Goal: Task Accomplishment & Management: Manage account settings

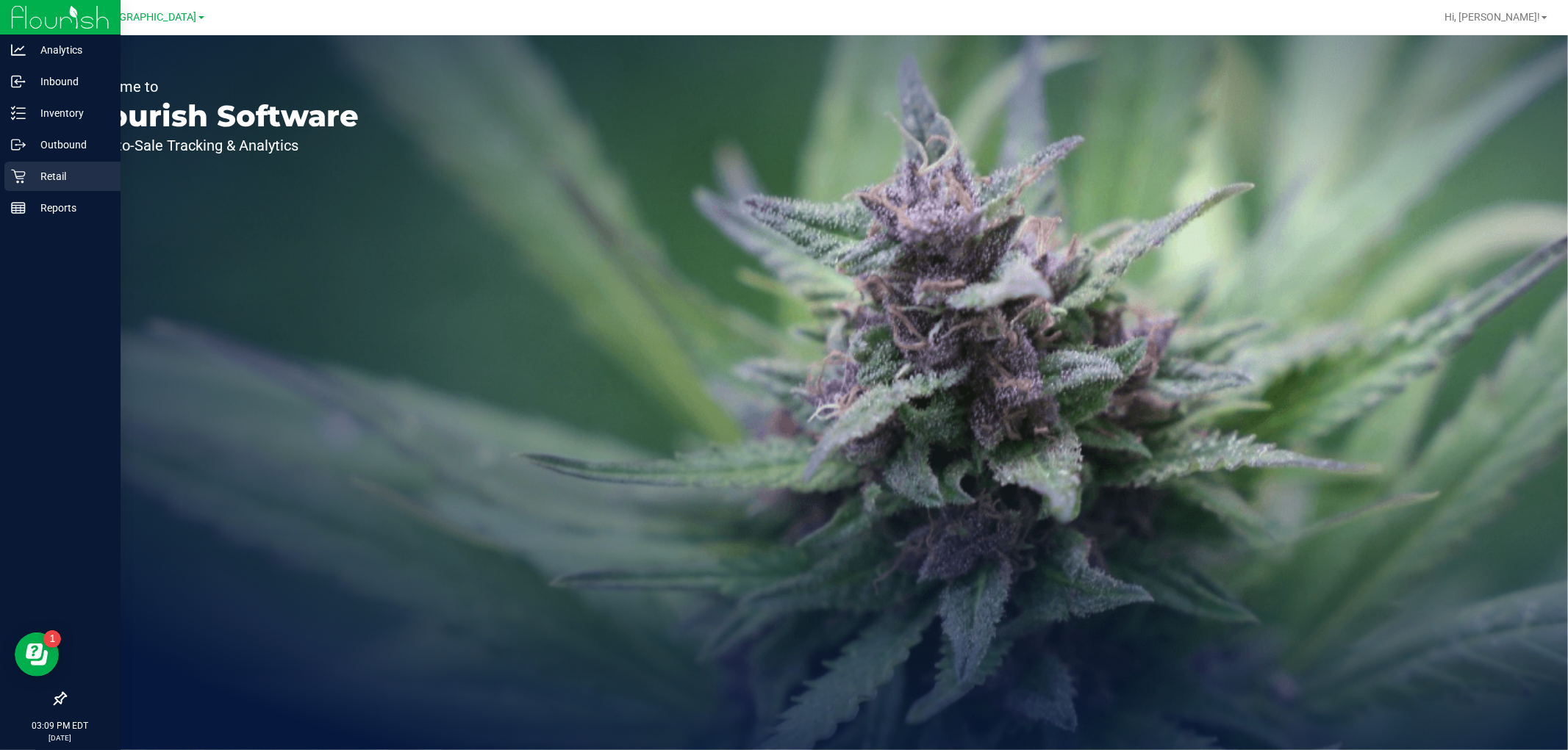
click at [25, 172] on icon at bounding box center [18, 177] width 14 height 14
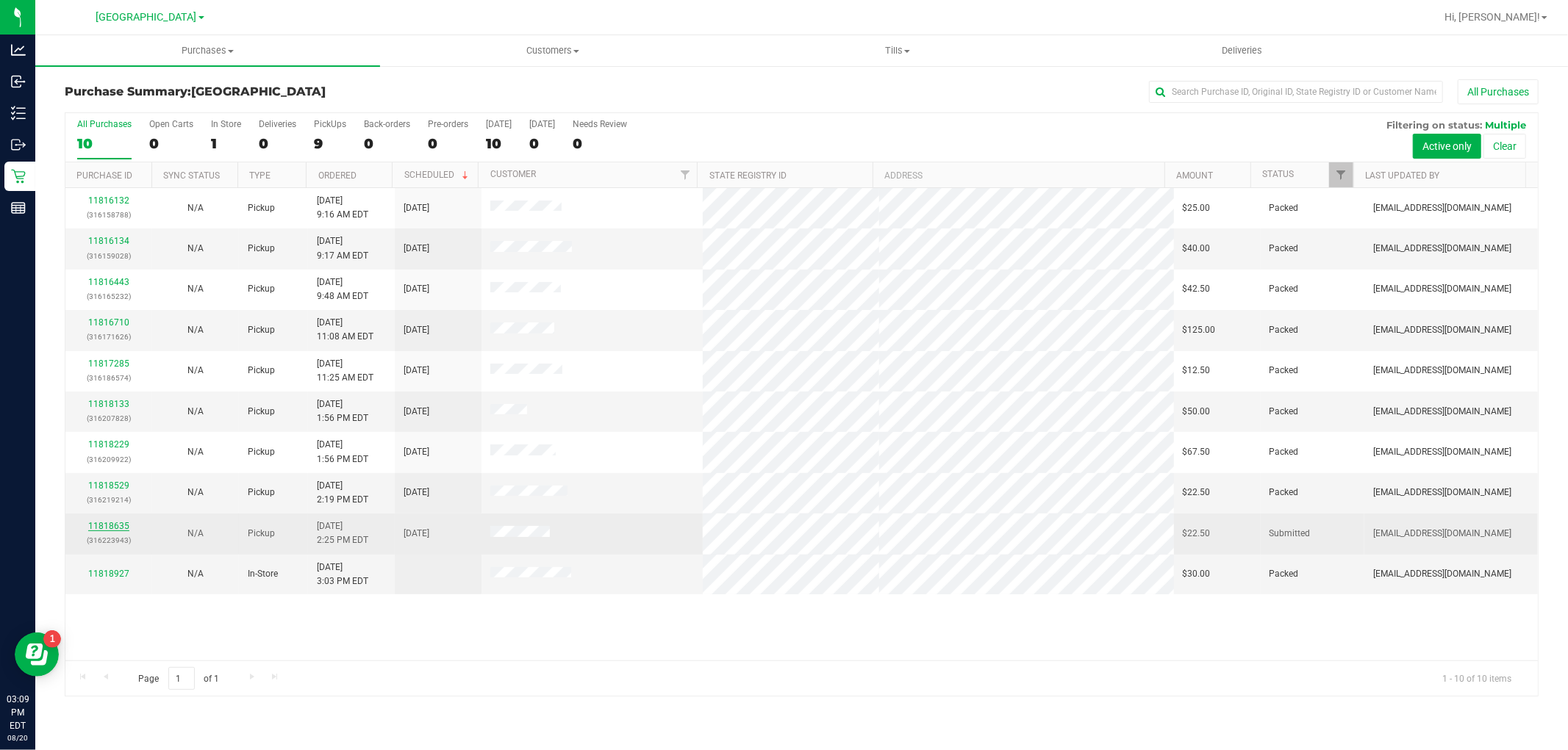
click at [104, 526] on link "11818635" at bounding box center [108, 527] width 41 height 10
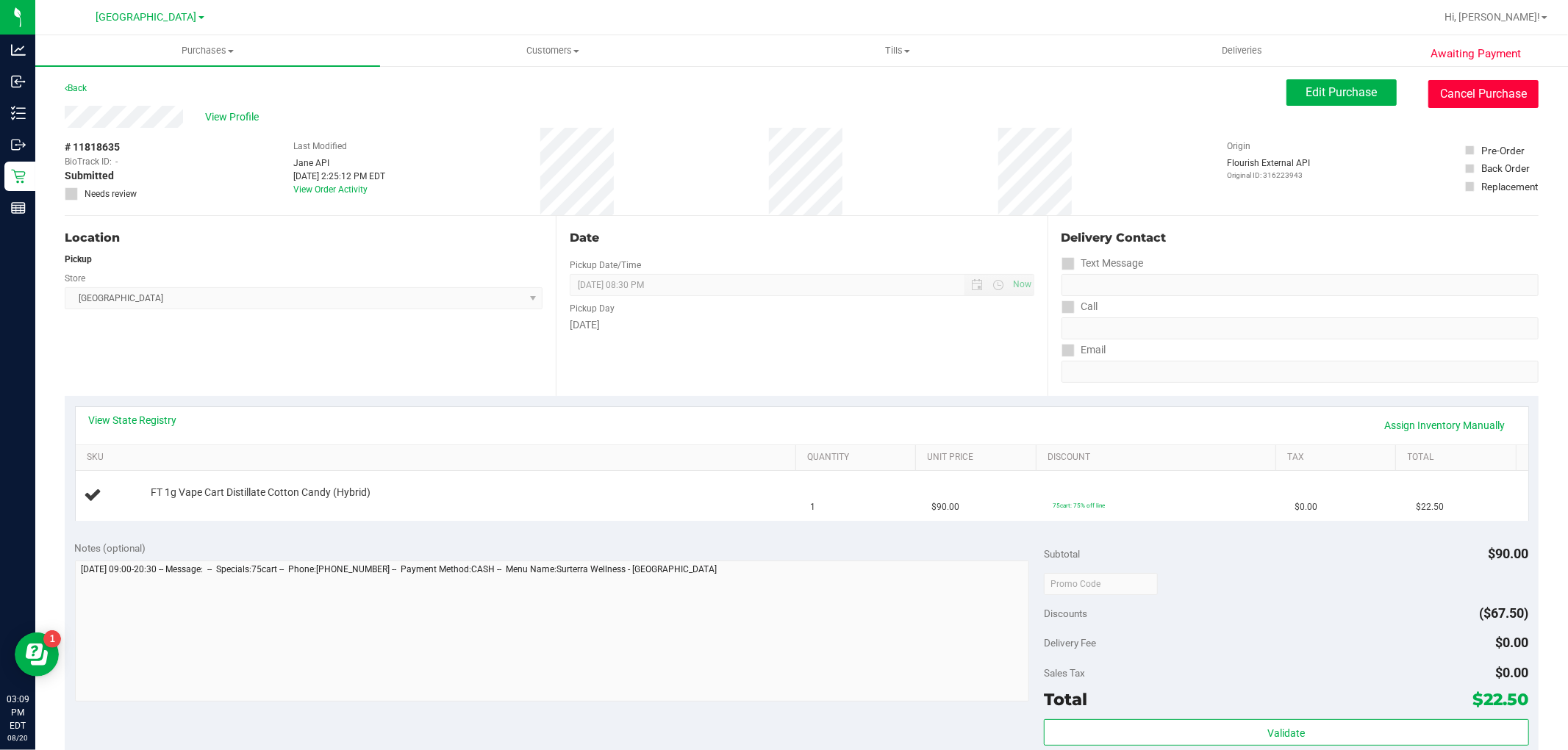
click at [1488, 99] on button "Cancel Purchase" at bounding box center [1483, 94] width 110 height 28
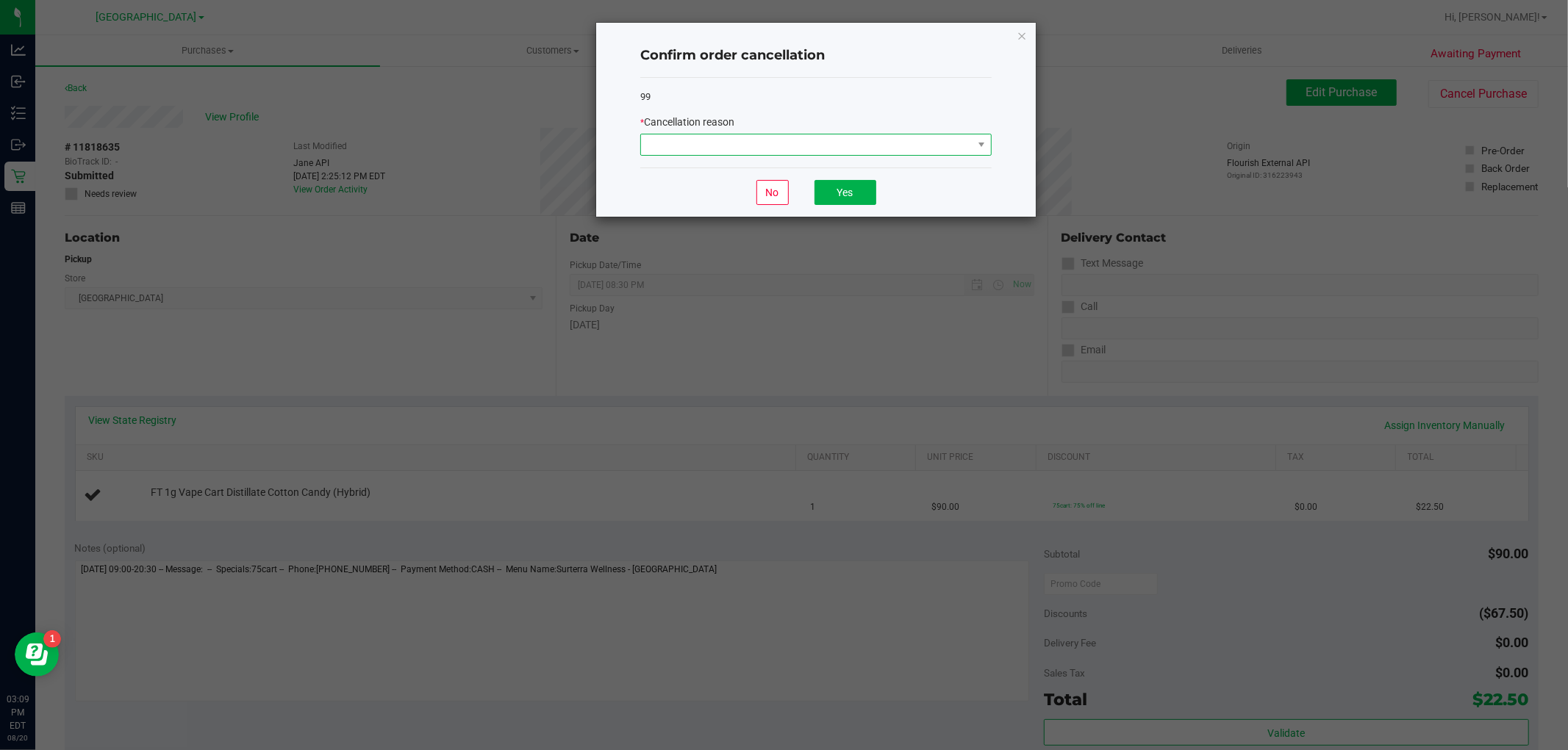
click at [715, 144] on span at bounding box center [806, 145] width 331 height 21
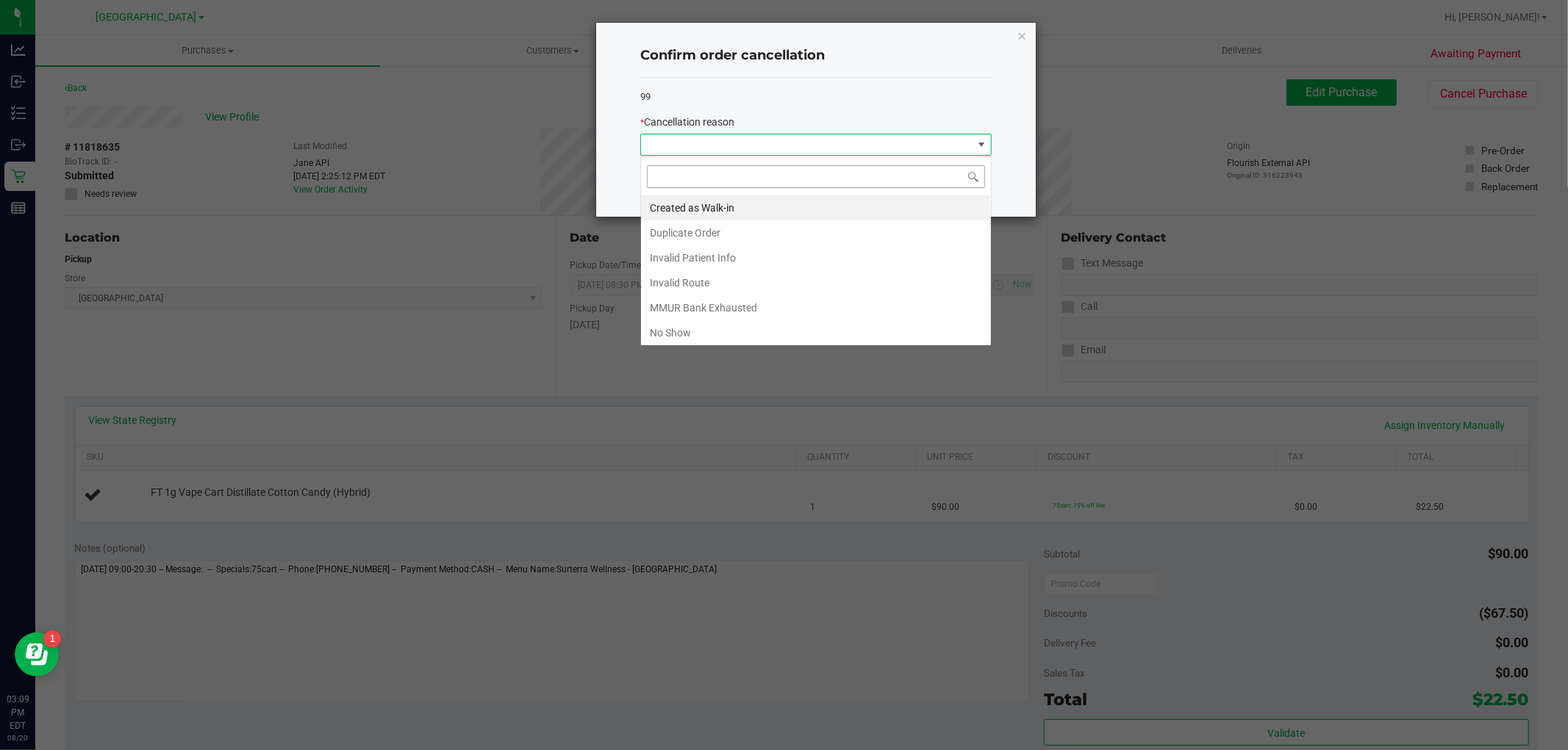
scroll to position [22, 351]
click at [665, 226] on li "Duplicate Order" at bounding box center [816, 233] width 350 height 25
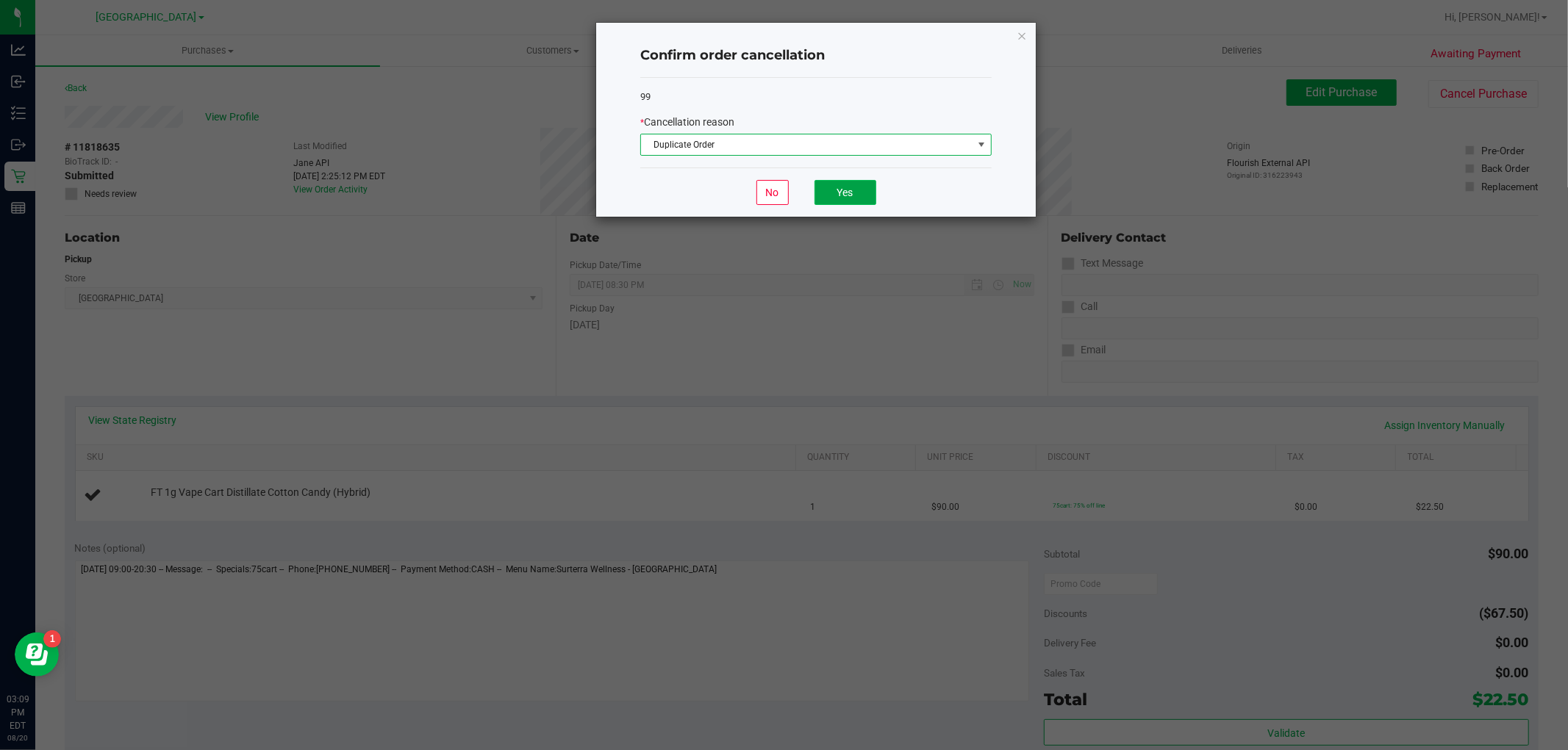
click at [826, 191] on button "Yes" at bounding box center [845, 193] width 62 height 25
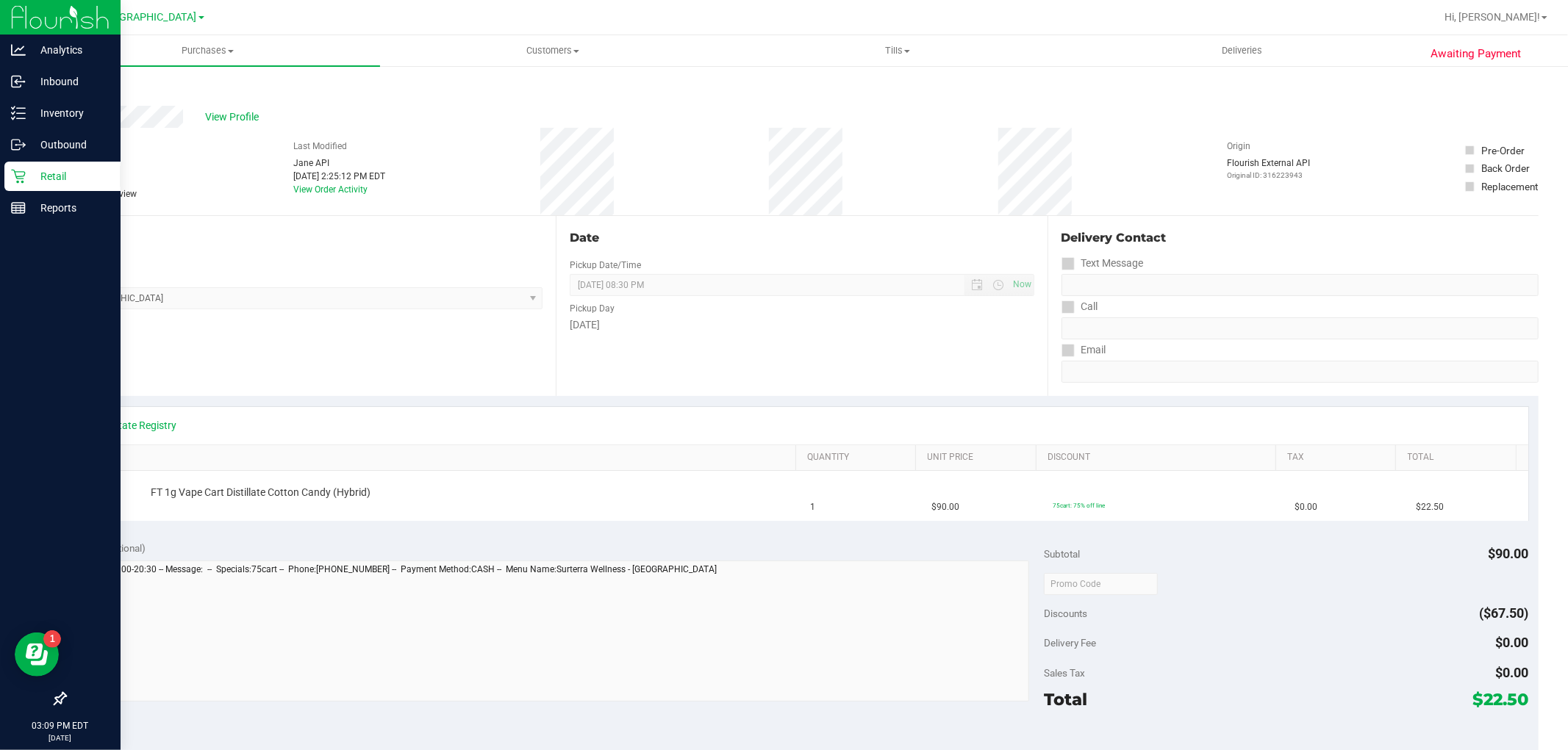
click at [52, 179] on p "Retail" at bounding box center [70, 177] width 88 height 18
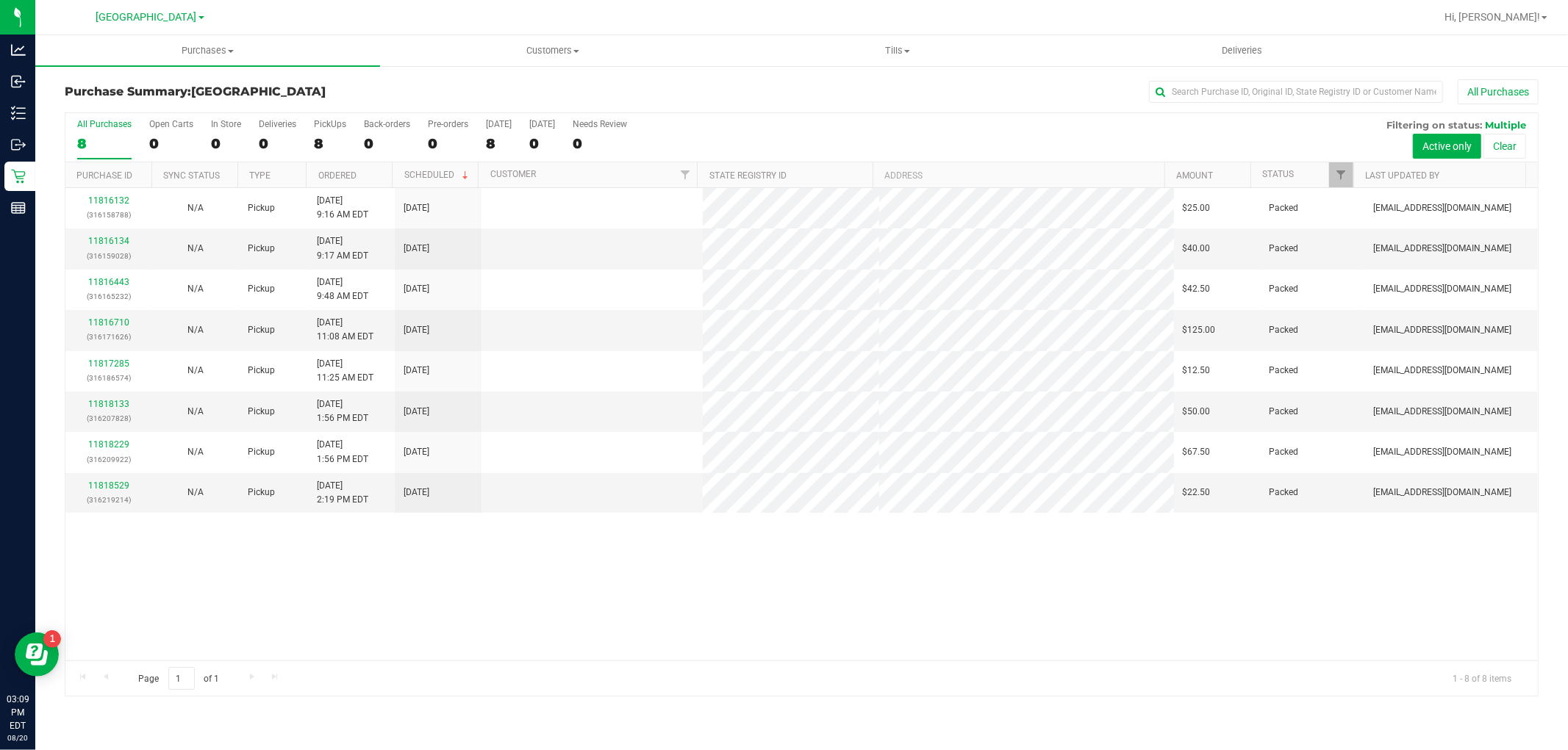
click at [654, 613] on div "11816132 (316158788) N/A Pickup [DATE] 9:16 AM EDT 8/20/2025 $25.00 Packed [EMA…" at bounding box center [802, 425] width 1472 height 472
click at [639, 596] on div "11816132 (316158788) N/A Pickup [DATE] 9:16 AM EDT 8/20/2025 $25.00 Packed [EMA…" at bounding box center [802, 425] width 1472 height 472
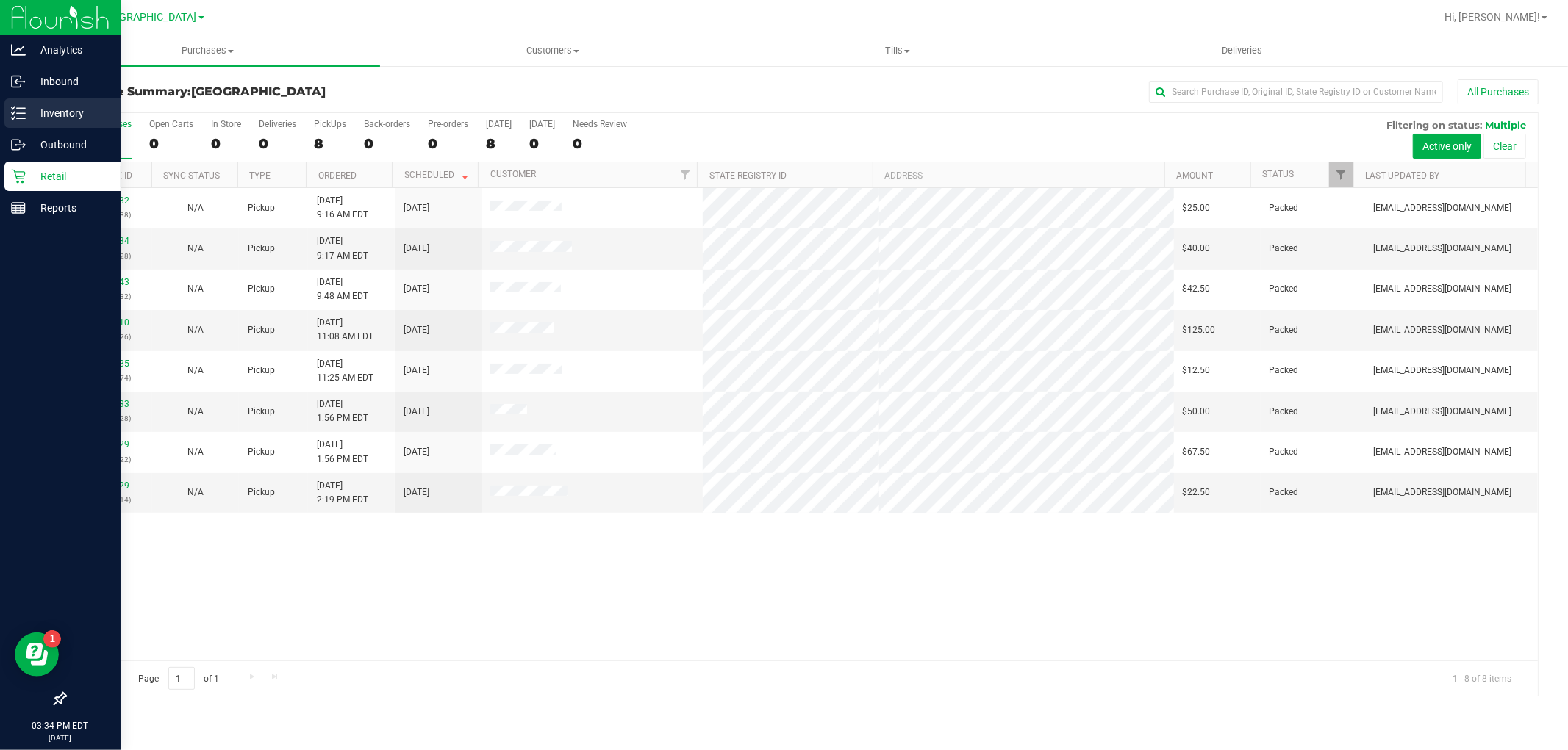
click at [49, 101] on div "Inventory" at bounding box center [63, 112] width 116 height 29
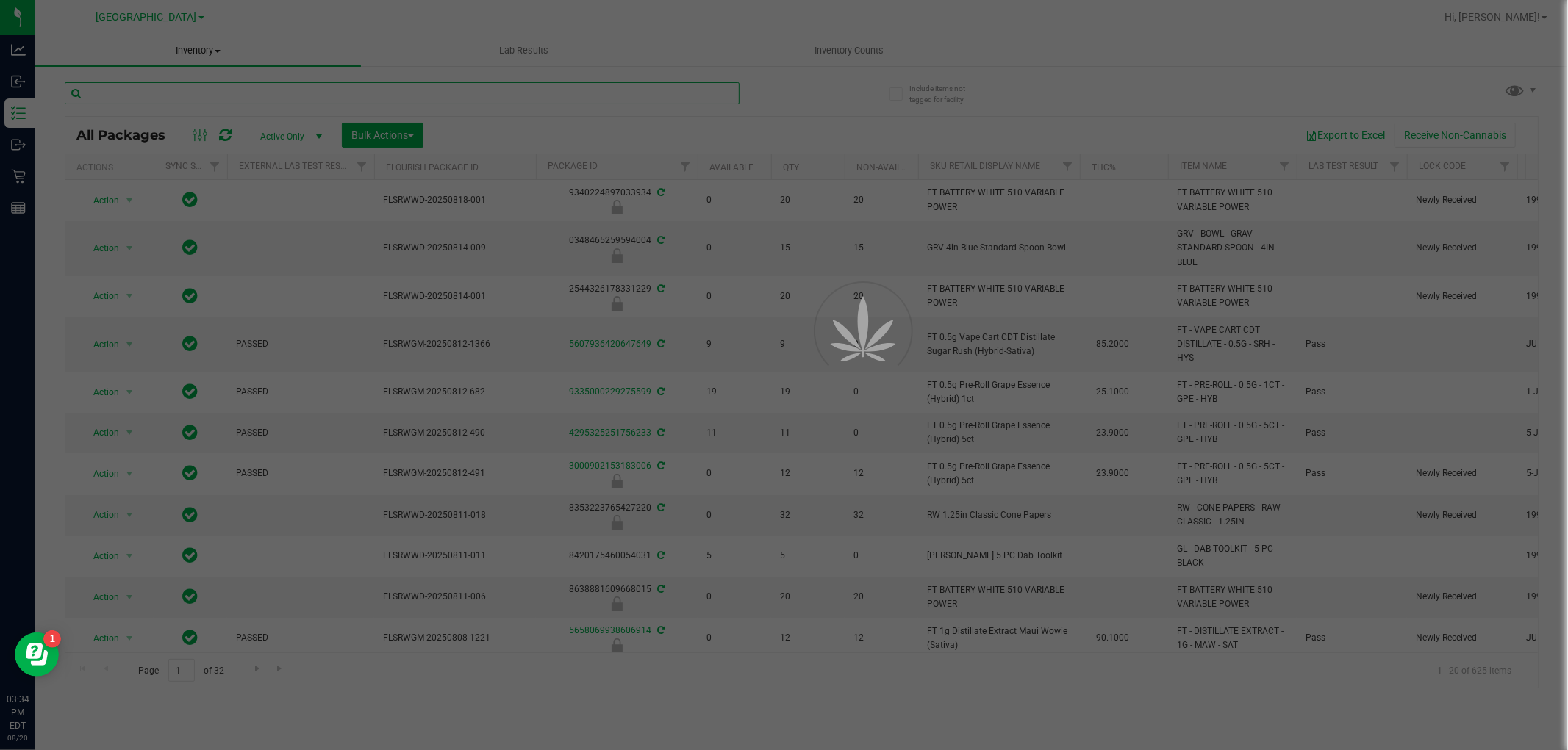
click at [285, 86] on input "text" at bounding box center [402, 94] width 675 height 22
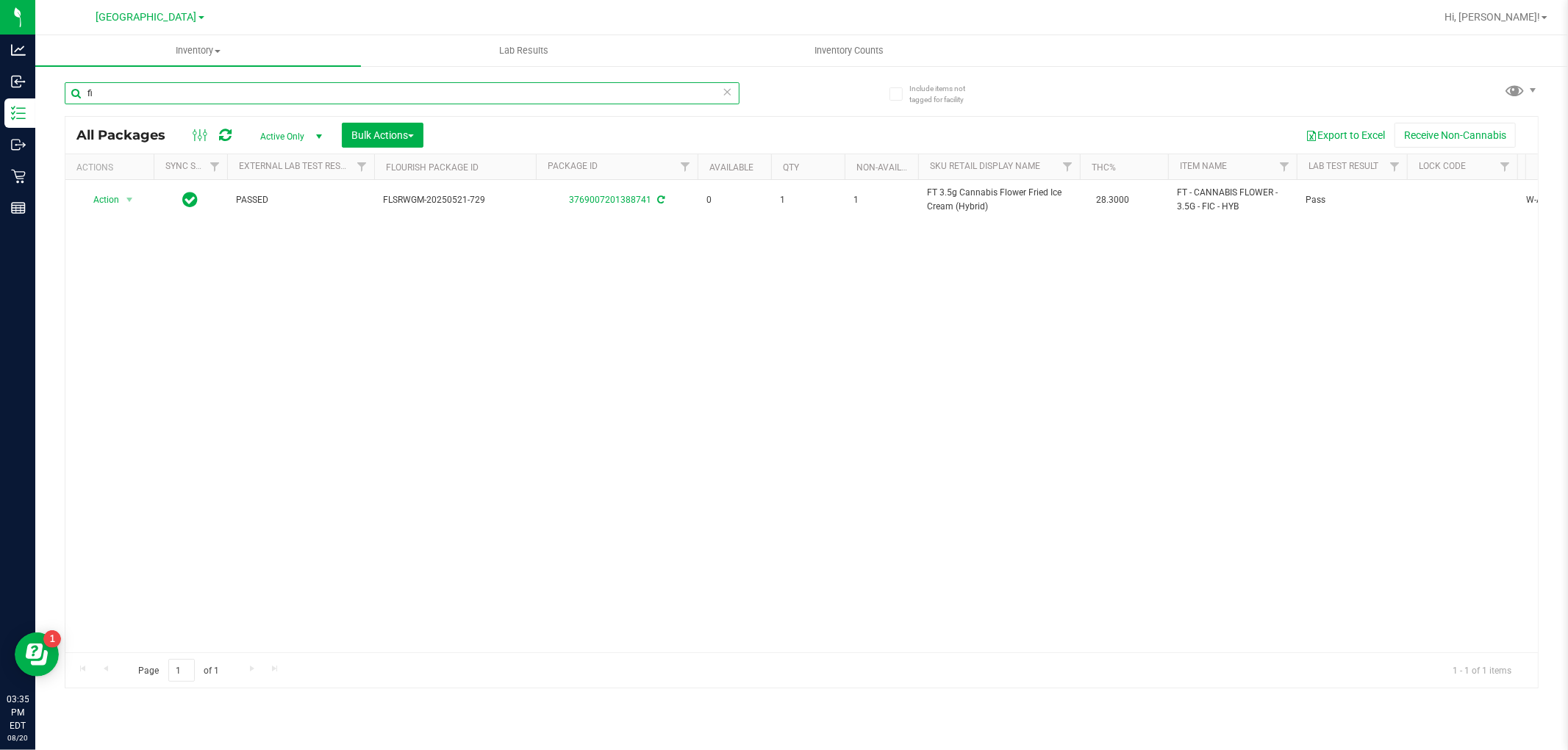
type input "f"
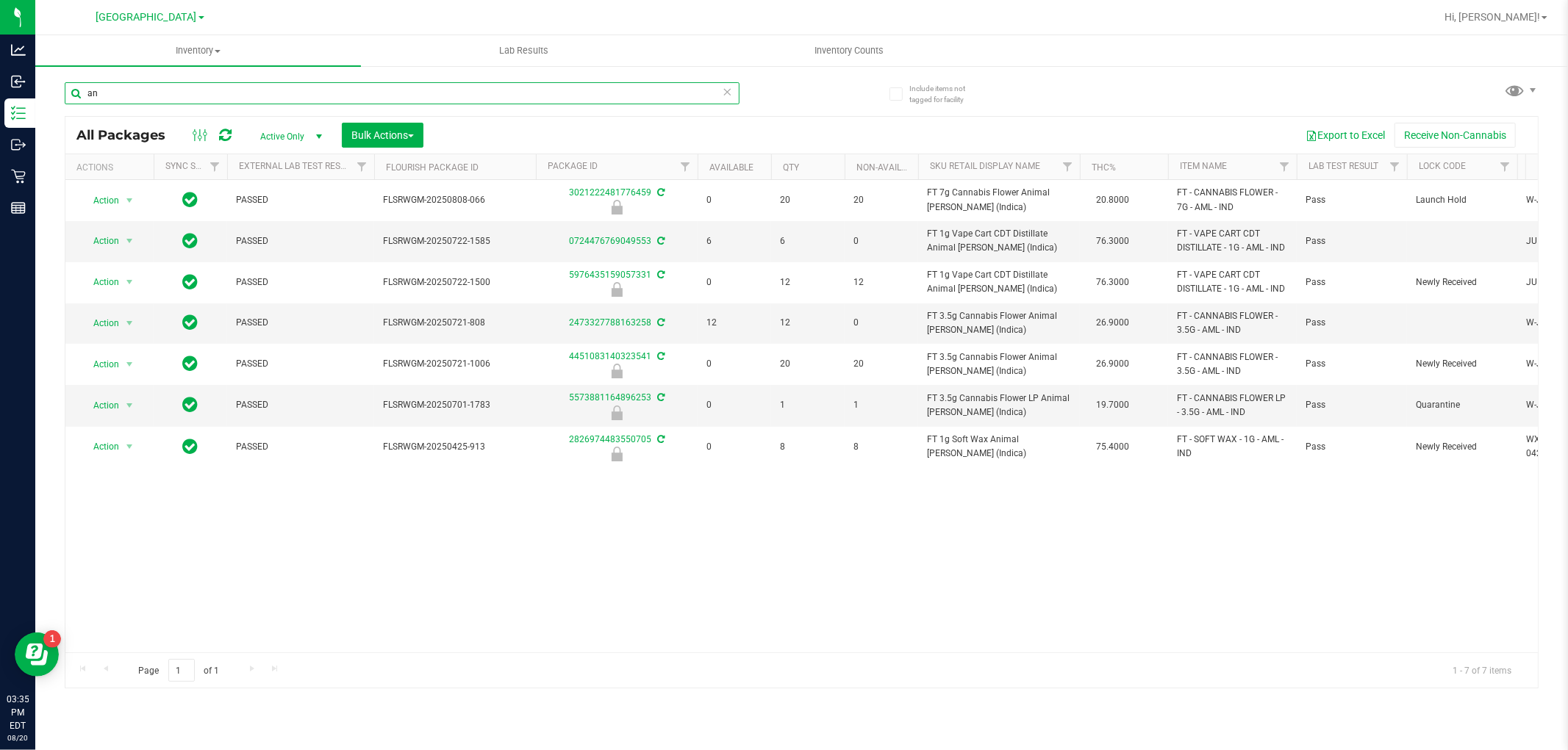
type input "a"
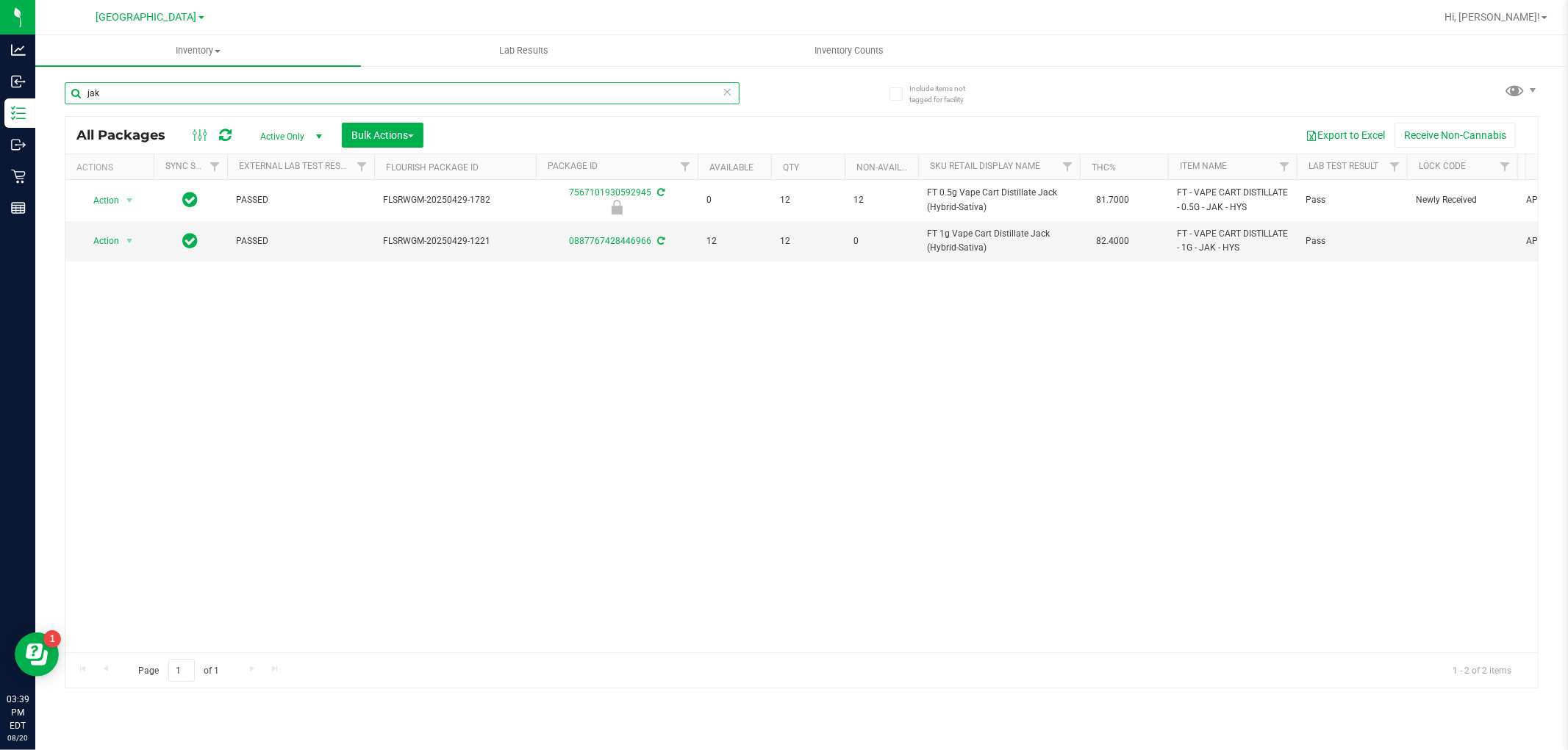
type input "jak"
click at [498, 353] on div "Action Action Edit attributes Global inventory Locate package Package audit log…" at bounding box center [802, 416] width 1472 height 472
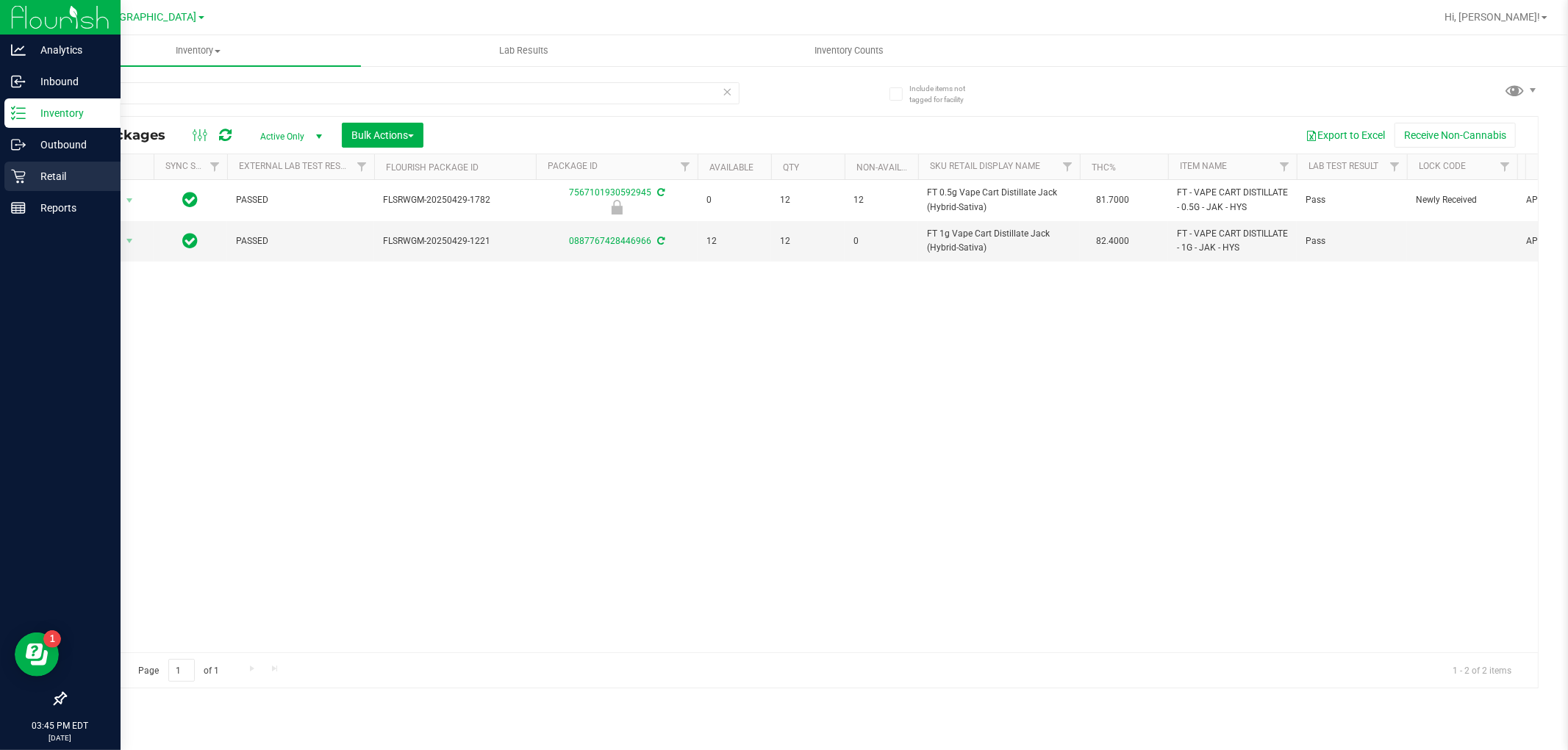
click at [16, 185] on div "Retail" at bounding box center [63, 176] width 116 height 29
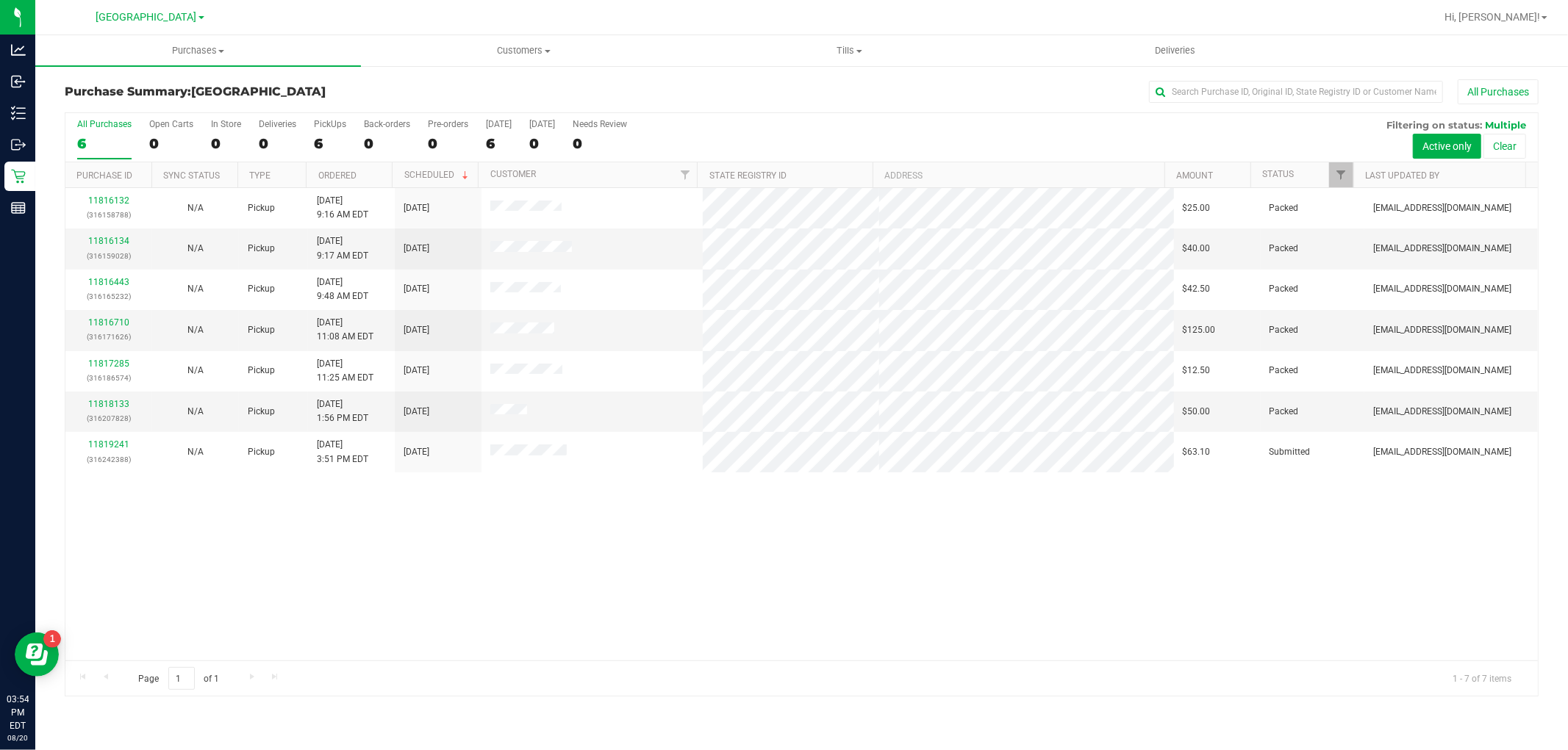
click at [460, 561] on div "11816132 (316158788) N/A Pickup [DATE] 9:16 AM EDT 8/20/2025 $25.00 Packed [EMA…" at bounding box center [802, 425] width 1472 height 472
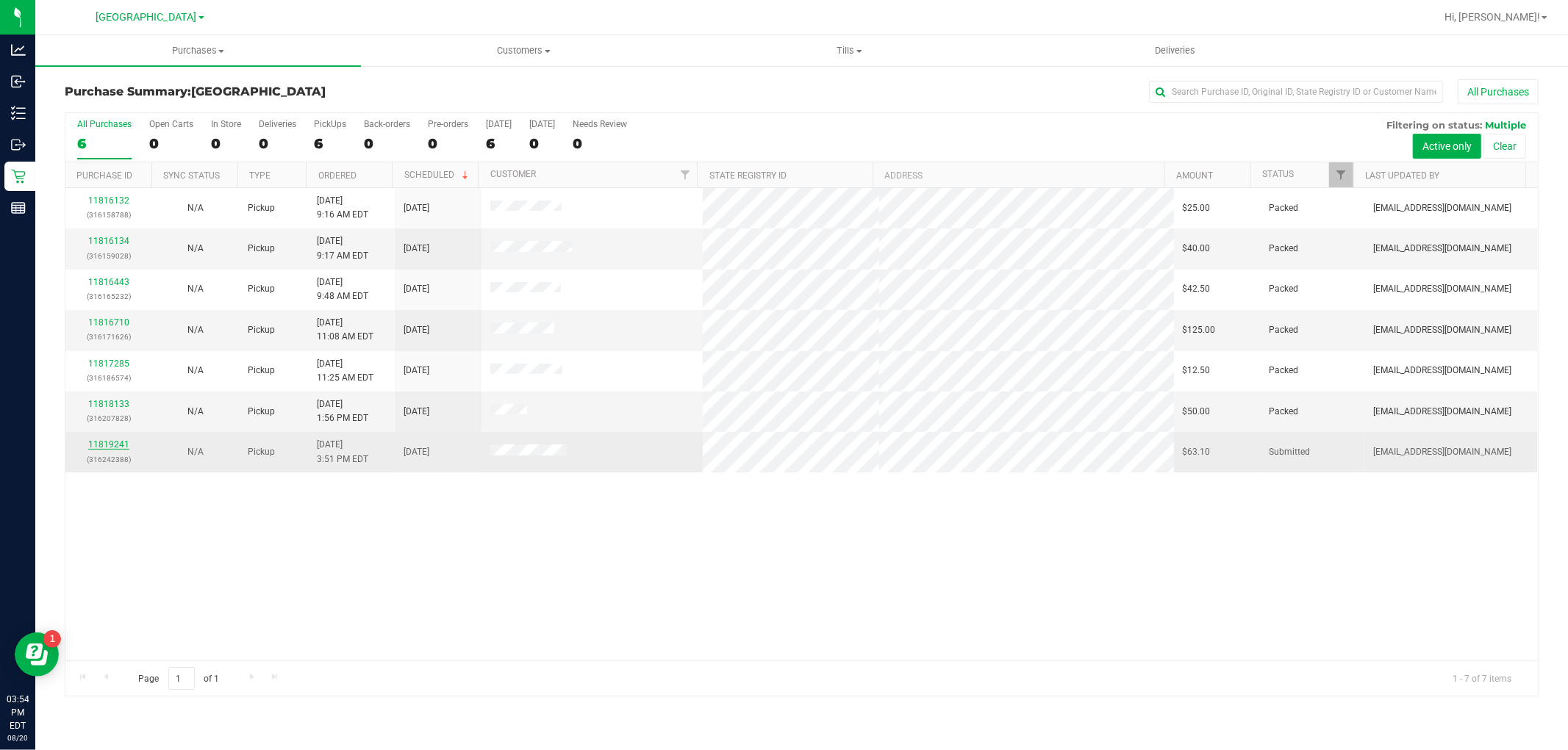
click at [110, 448] on link "11819241" at bounding box center [108, 445] width 41 height 10
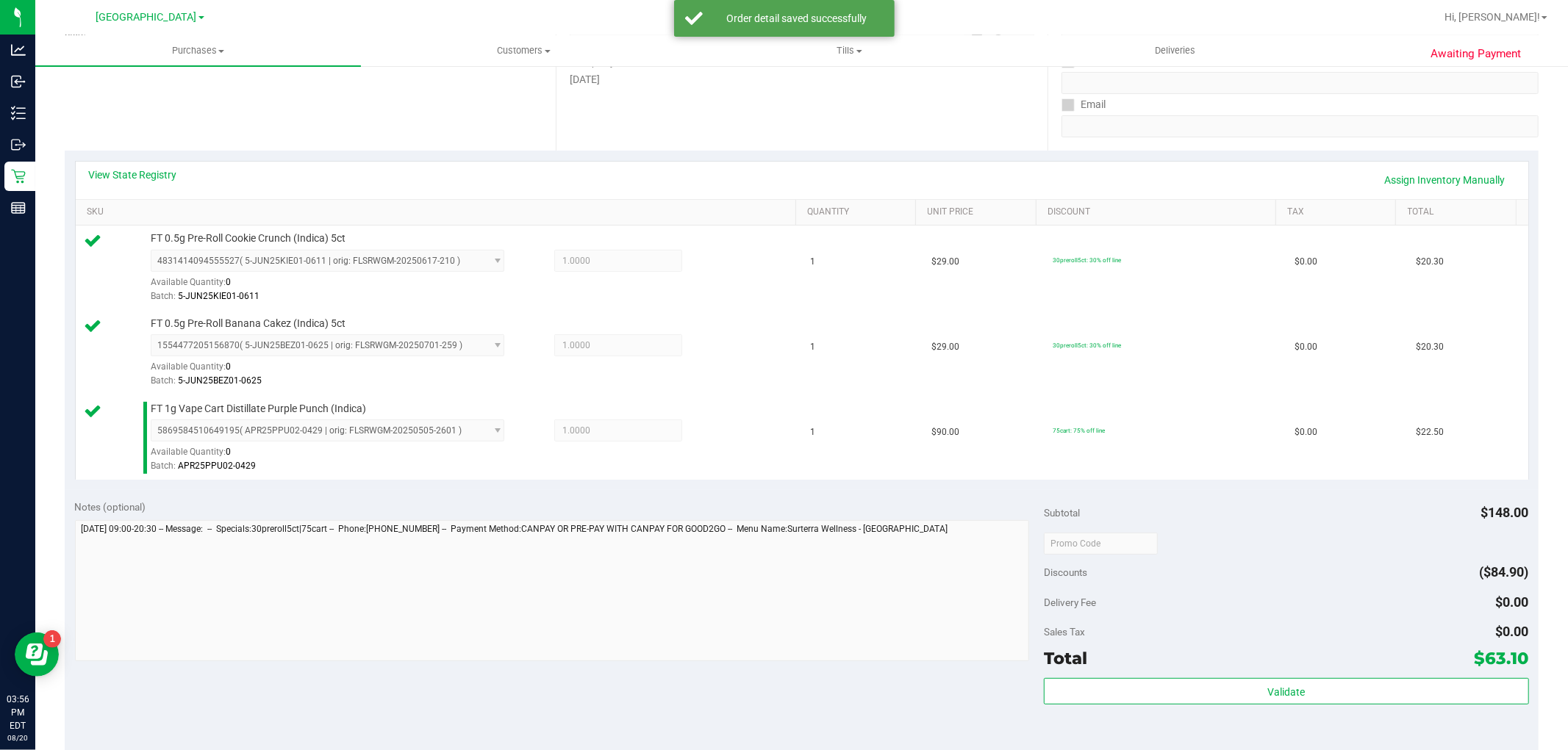
scroll to position [623, 0]
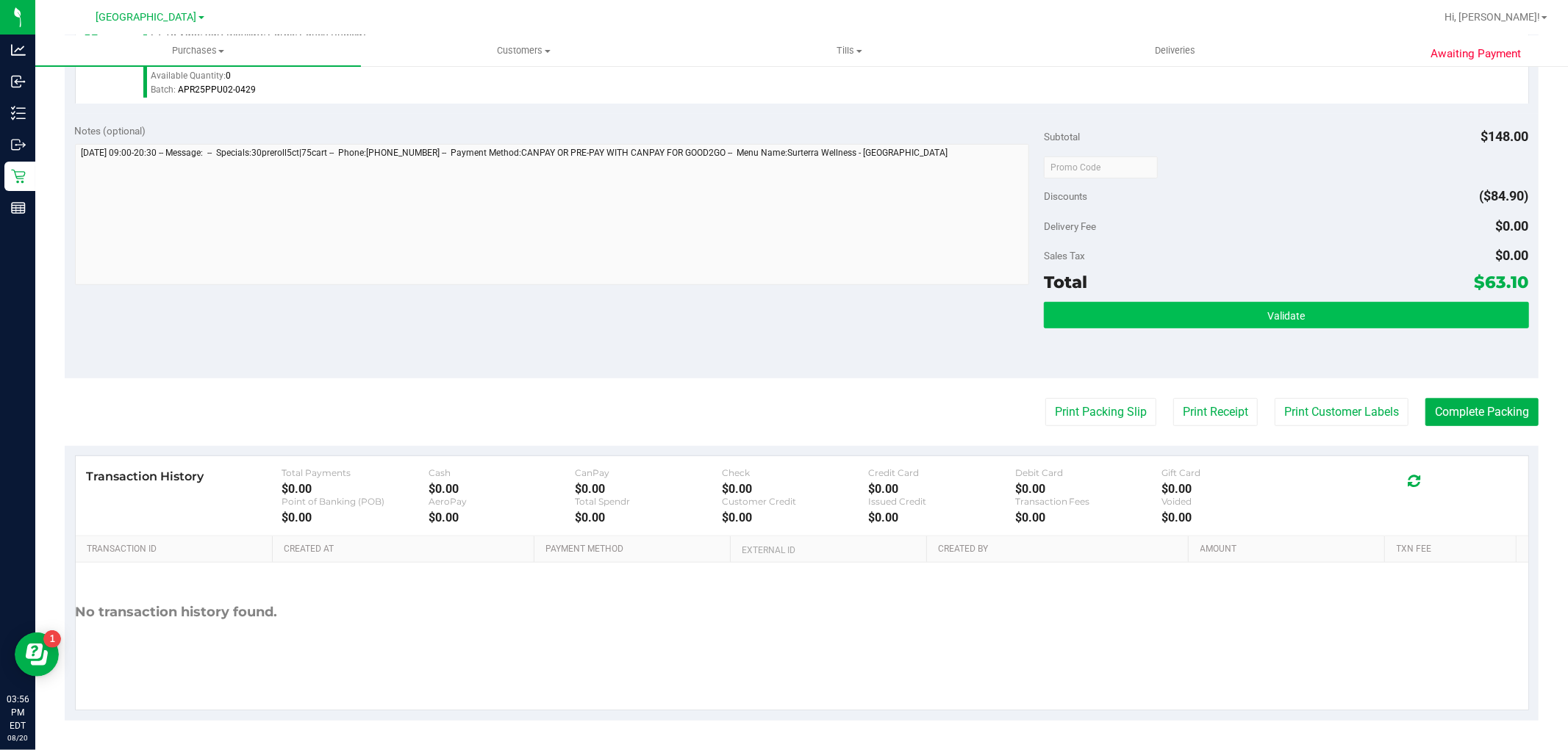
drag, startPoint x: 1108, startPoint y: 288, endPoint x: 1110, endPoint y: 318, distance: 30.1
click at [1108, 289] on div "Total $63.10" at bounding box center [1286, 282] width 484 height 27
click at [1110, 318] on button "Validate" at bounding box center [1286, 316] width 484 height 27
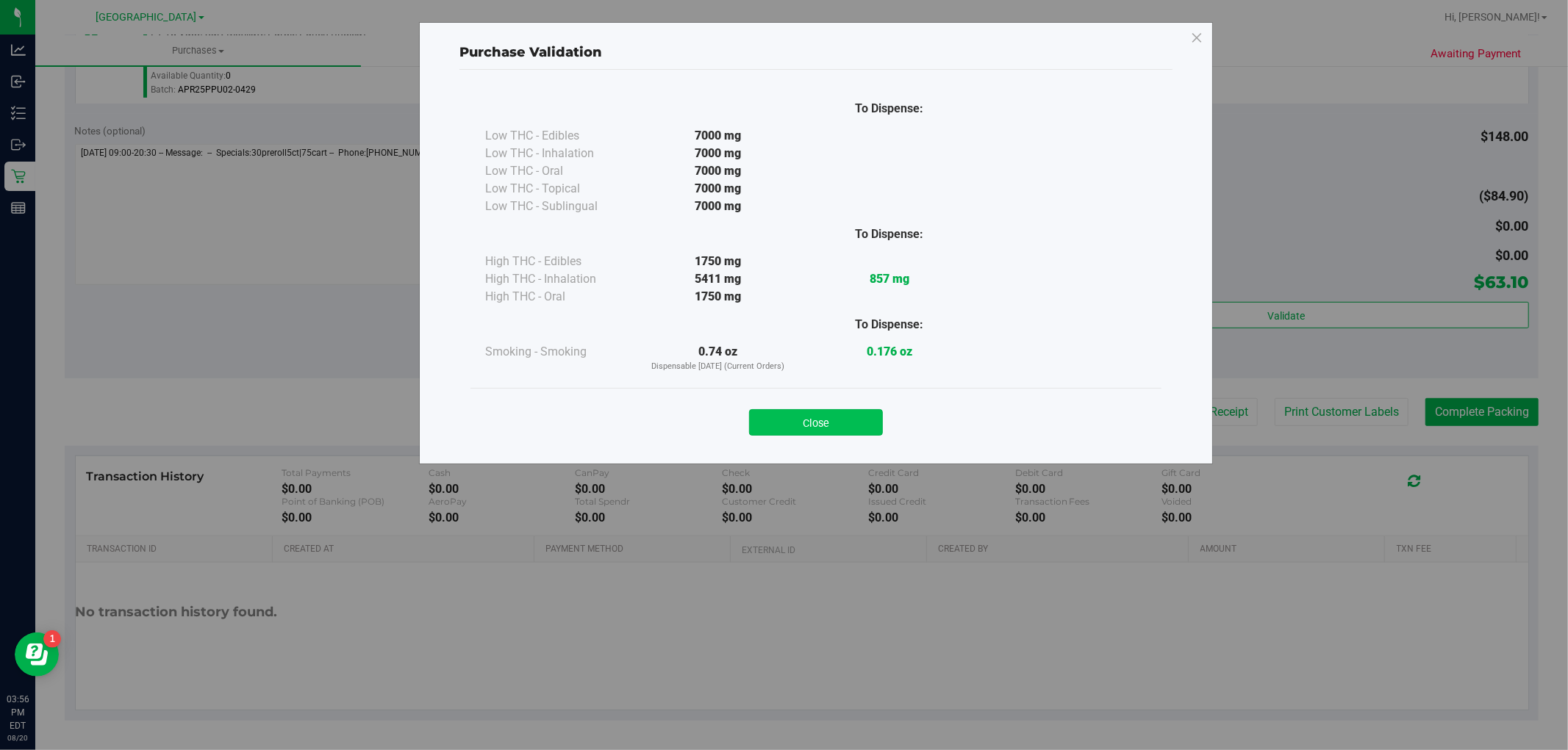
click at [808, 417] on button "Close" at bounding box center [816, 423] width 134 height 27
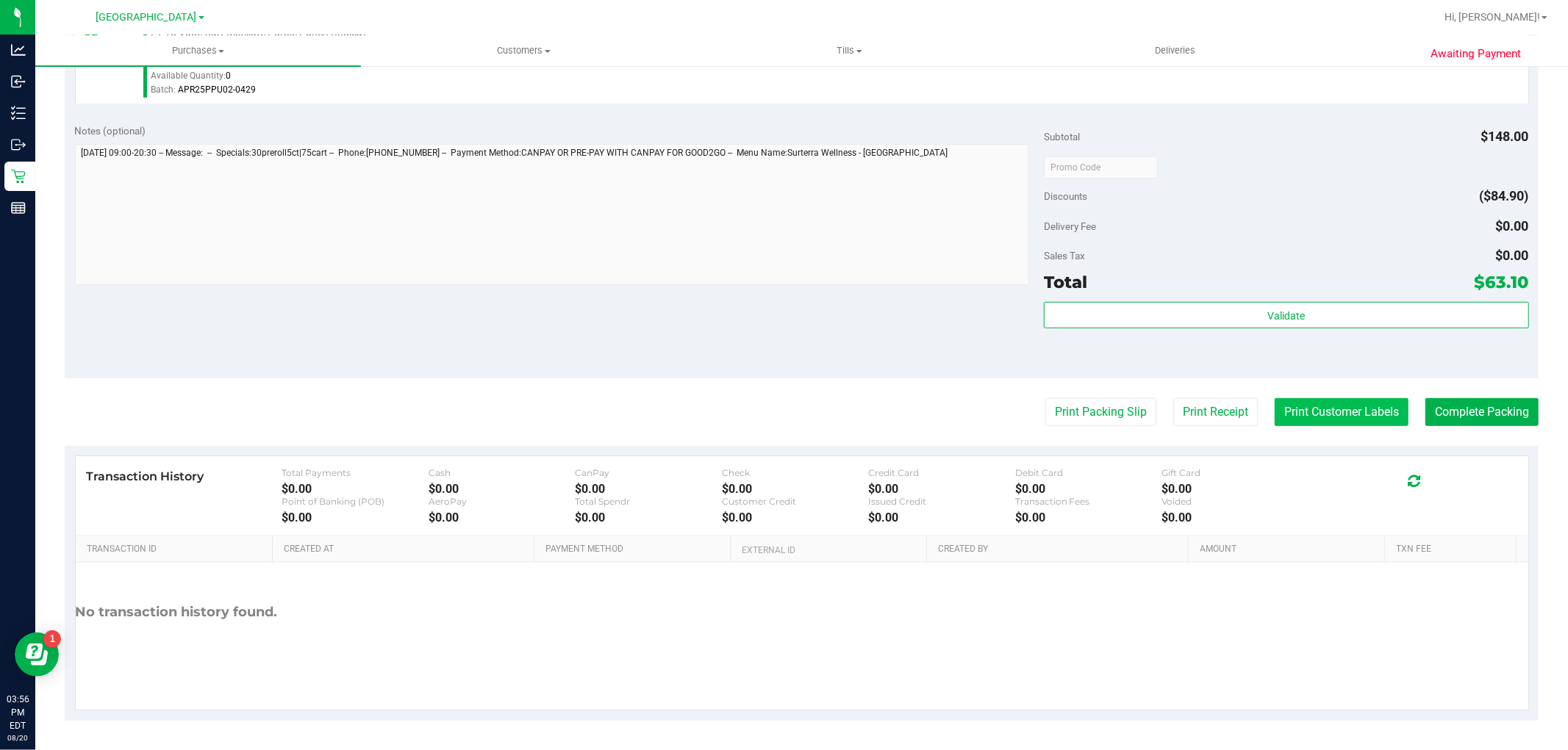
click at [1275, 405] on button "Print Customer Labels" at bounding box center [1342, 412] width 134 height 28
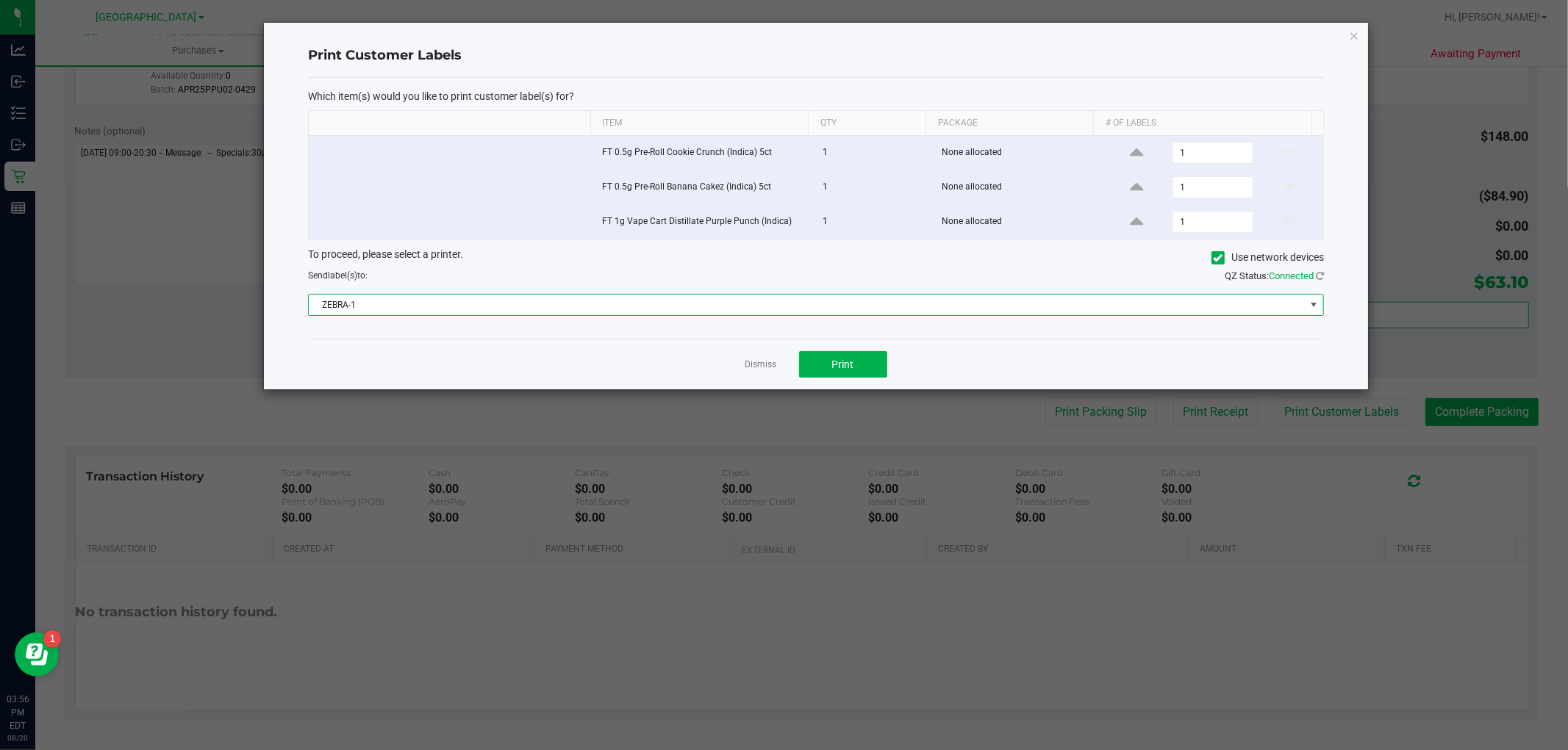
click at [755, 298] on span "ZEBRA-1" at bounding box center [806, 305] width 996 height 21
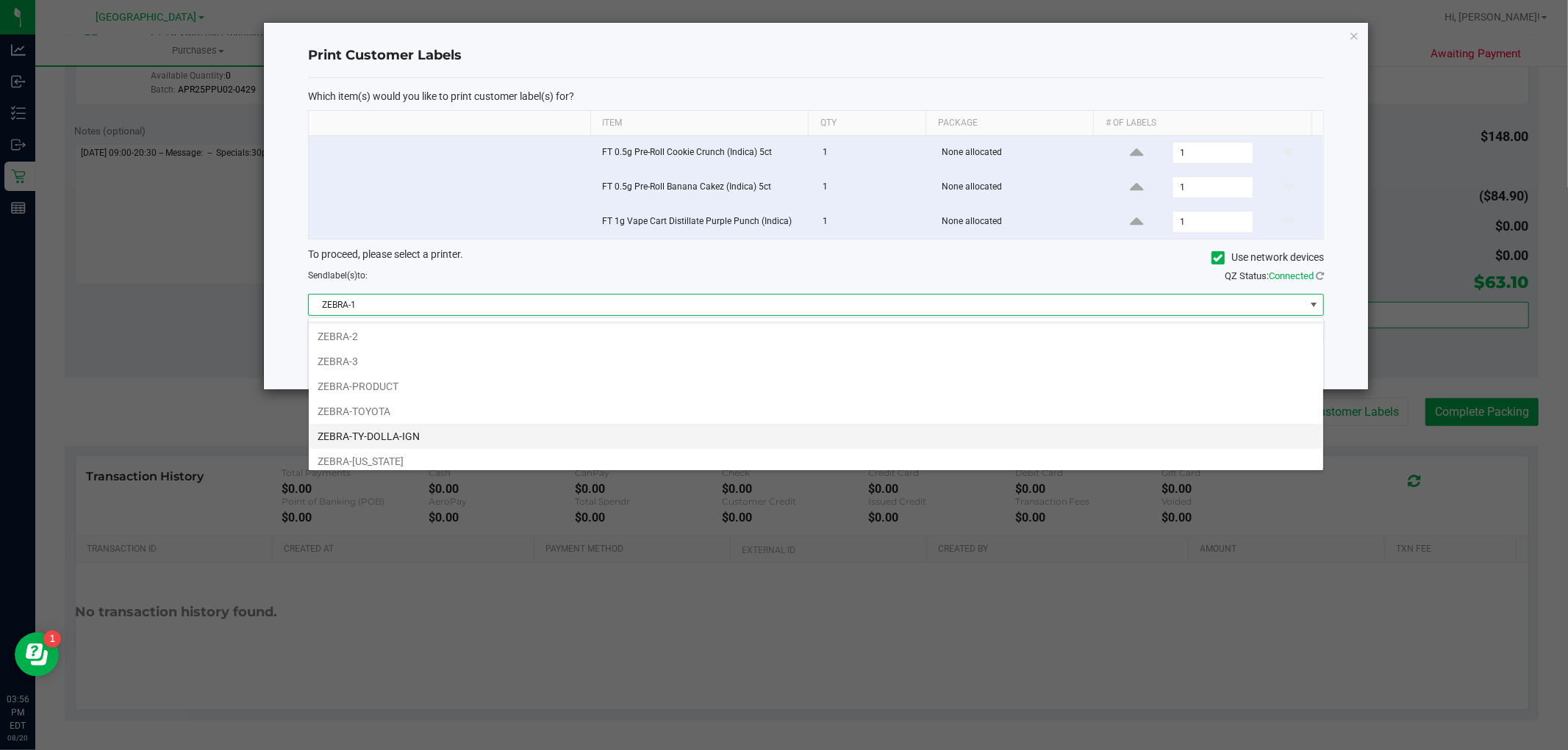
scroll to position [28, 0]
click at [466, 430] on li "ZEBRA-TY-DOLLA-IGN" at bounding box center [816, 430] width 1015 height 25
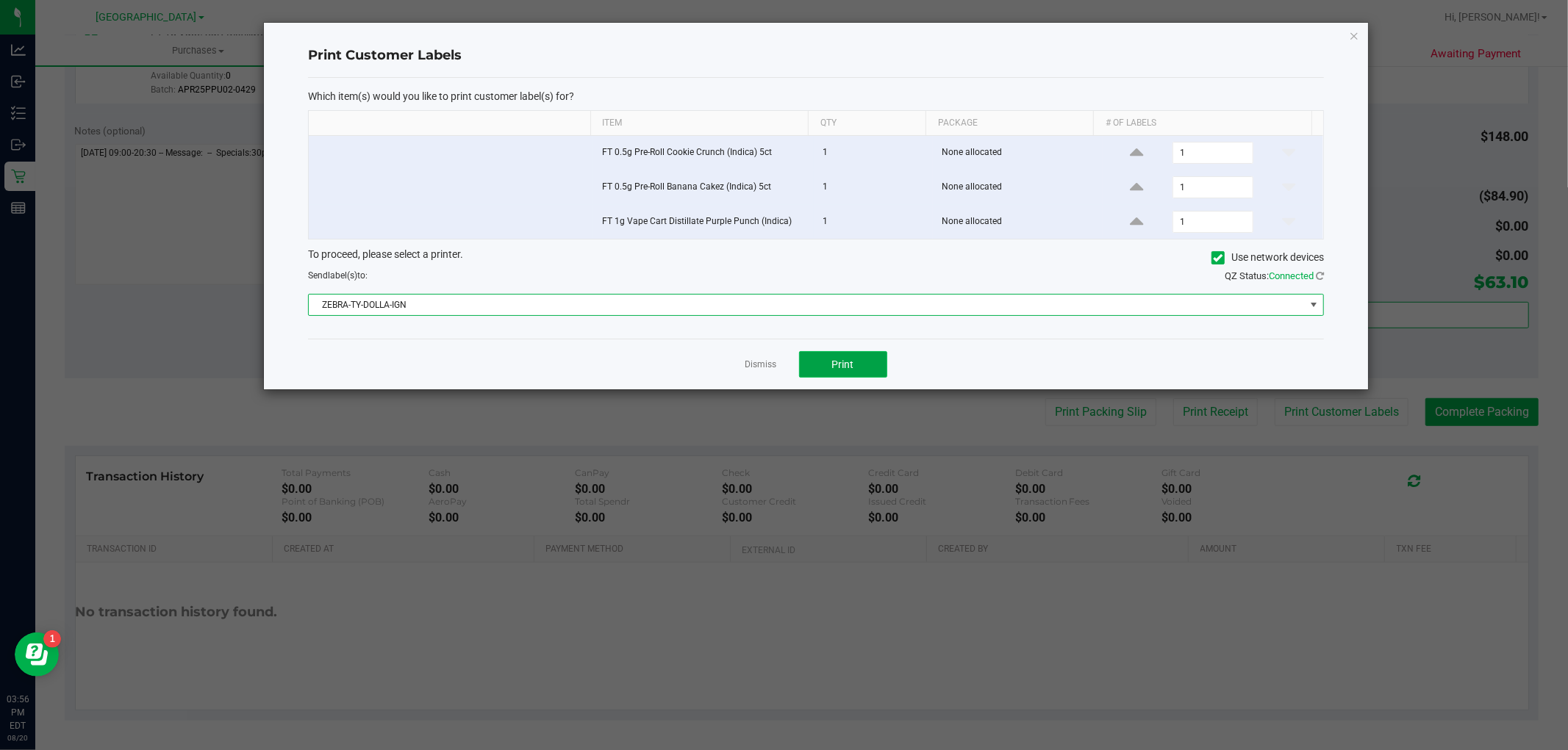
click at [851, 369] on span "Print" at bounding box center [843, 365] width 22 height 12
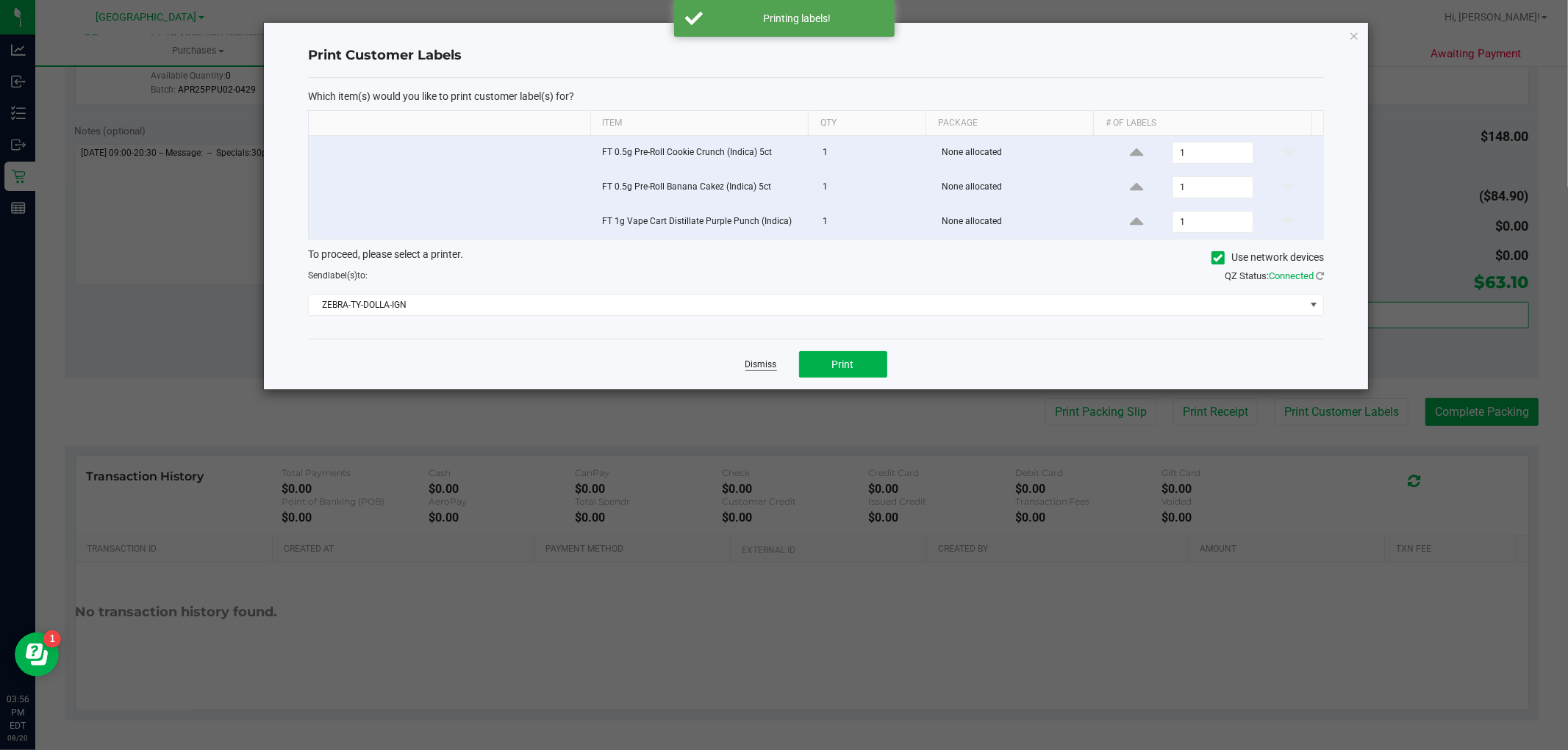
click at [757, 363] on link "Dismiss" at bounding box center [761, 365] width 31 height 13
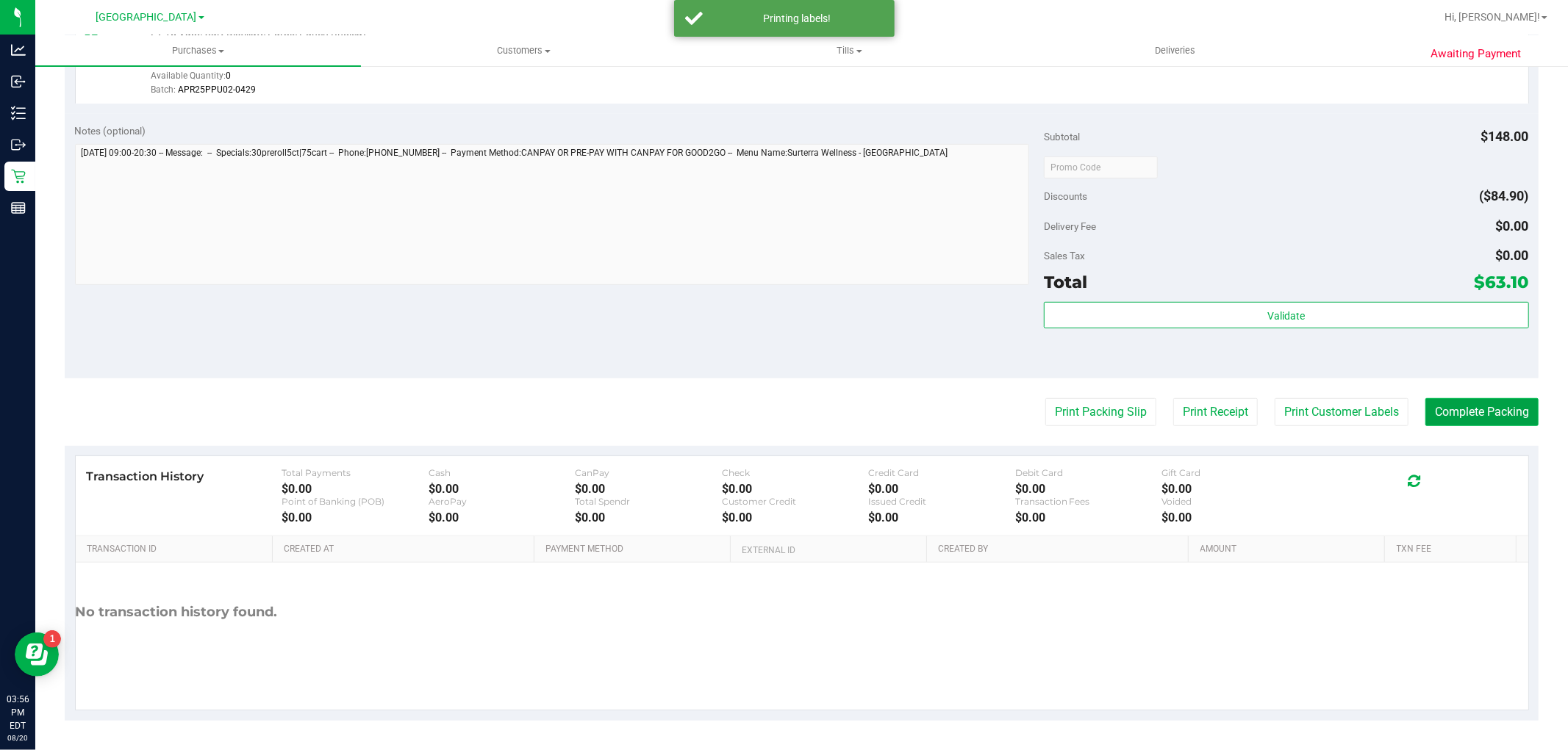
click at [1432, 423] on button "Complete Packing" at bounding box center [1482, 412] width 113 height 28
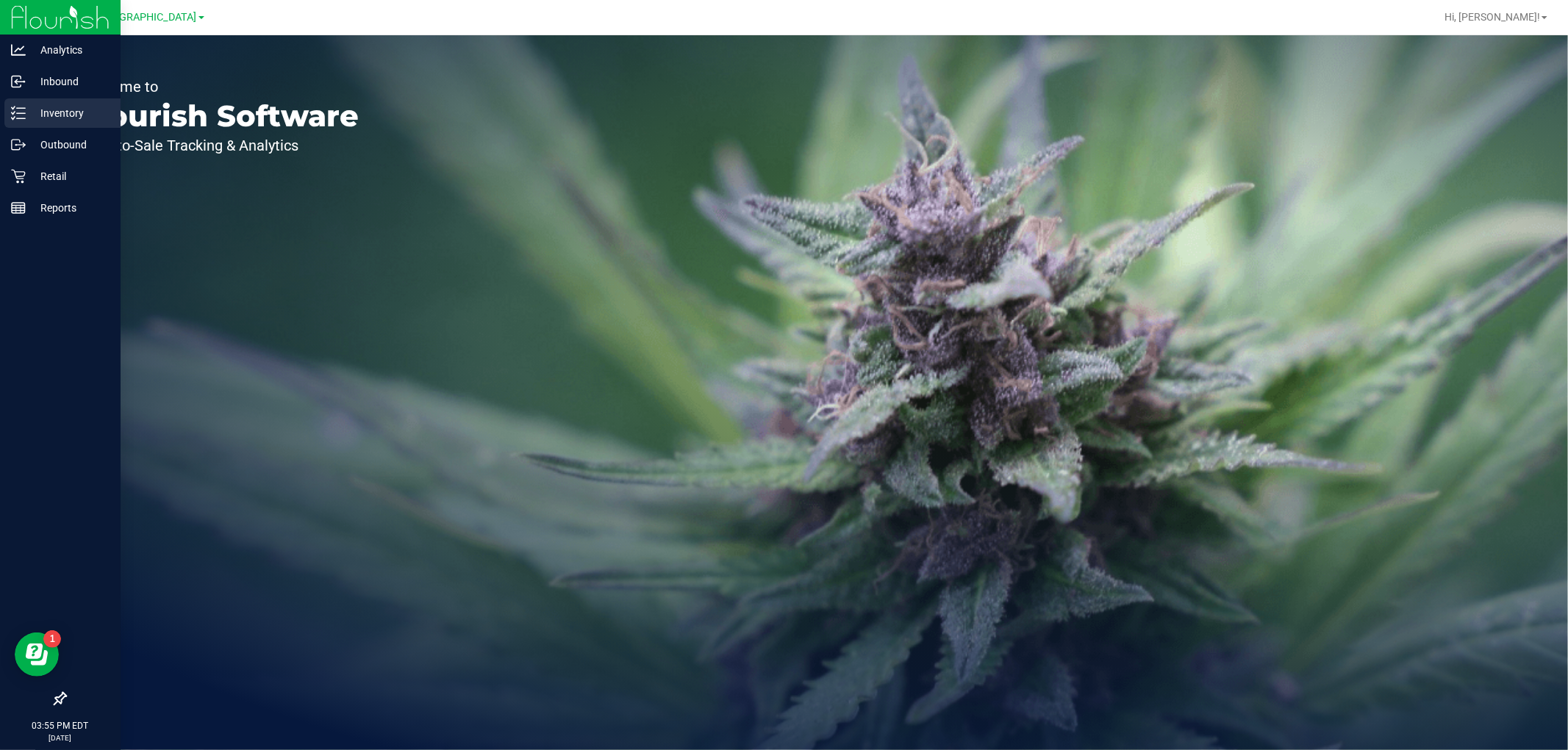
click at [49, 108] on p "Inventory" at bounding box center [70, 113] width 88 height 18
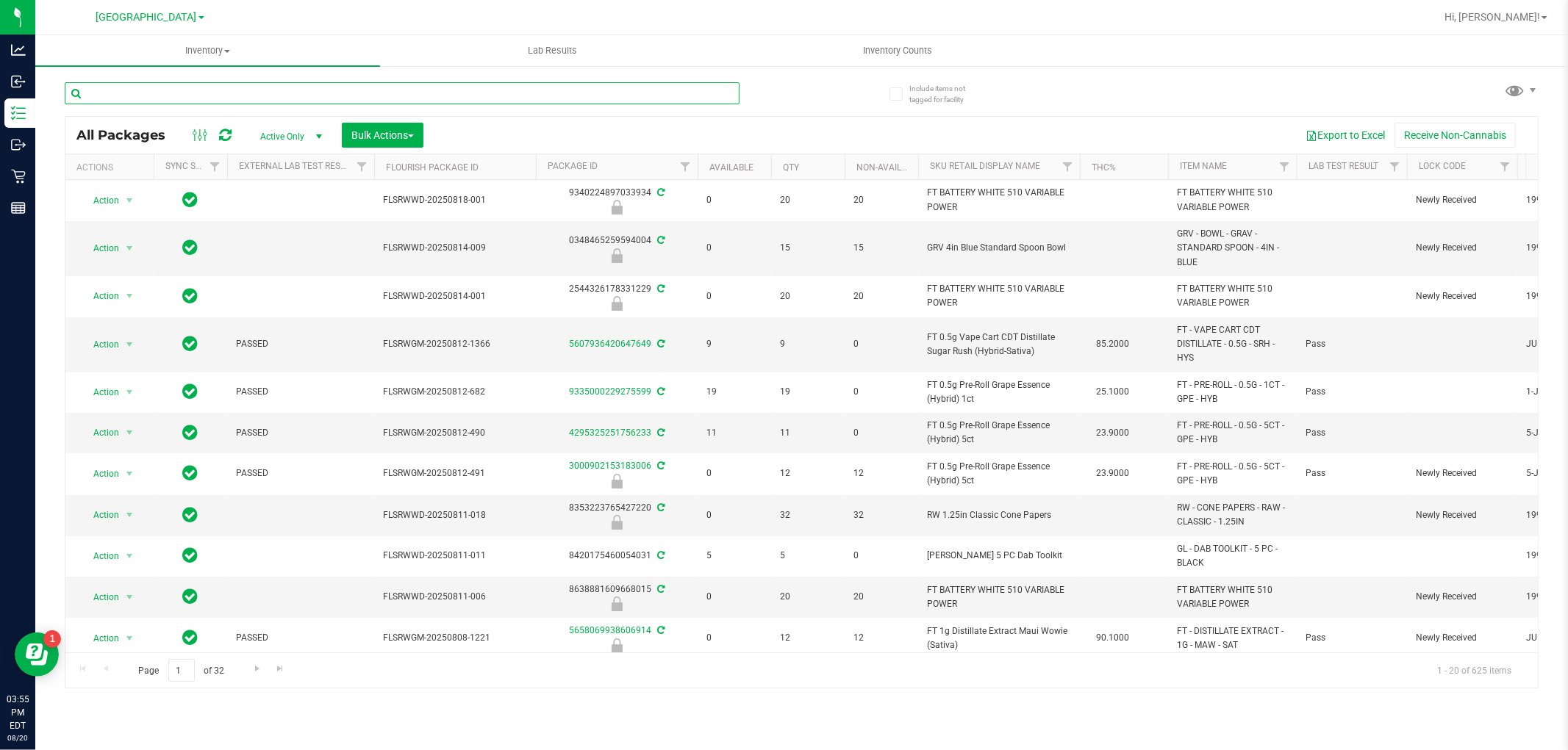
click at [243, 88] on input "text" at bounding box center [402, 94] width 675 height 22
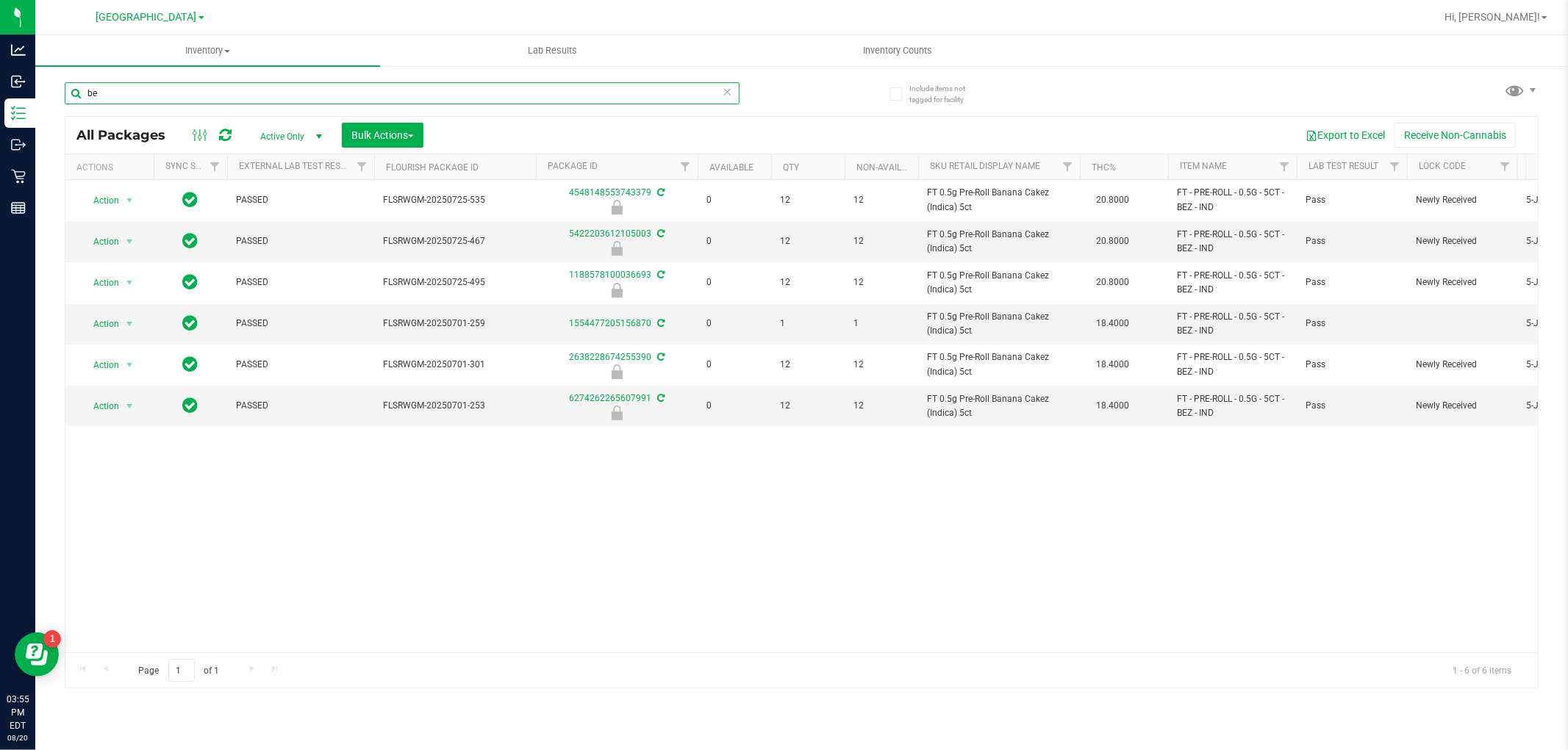
type input "b"
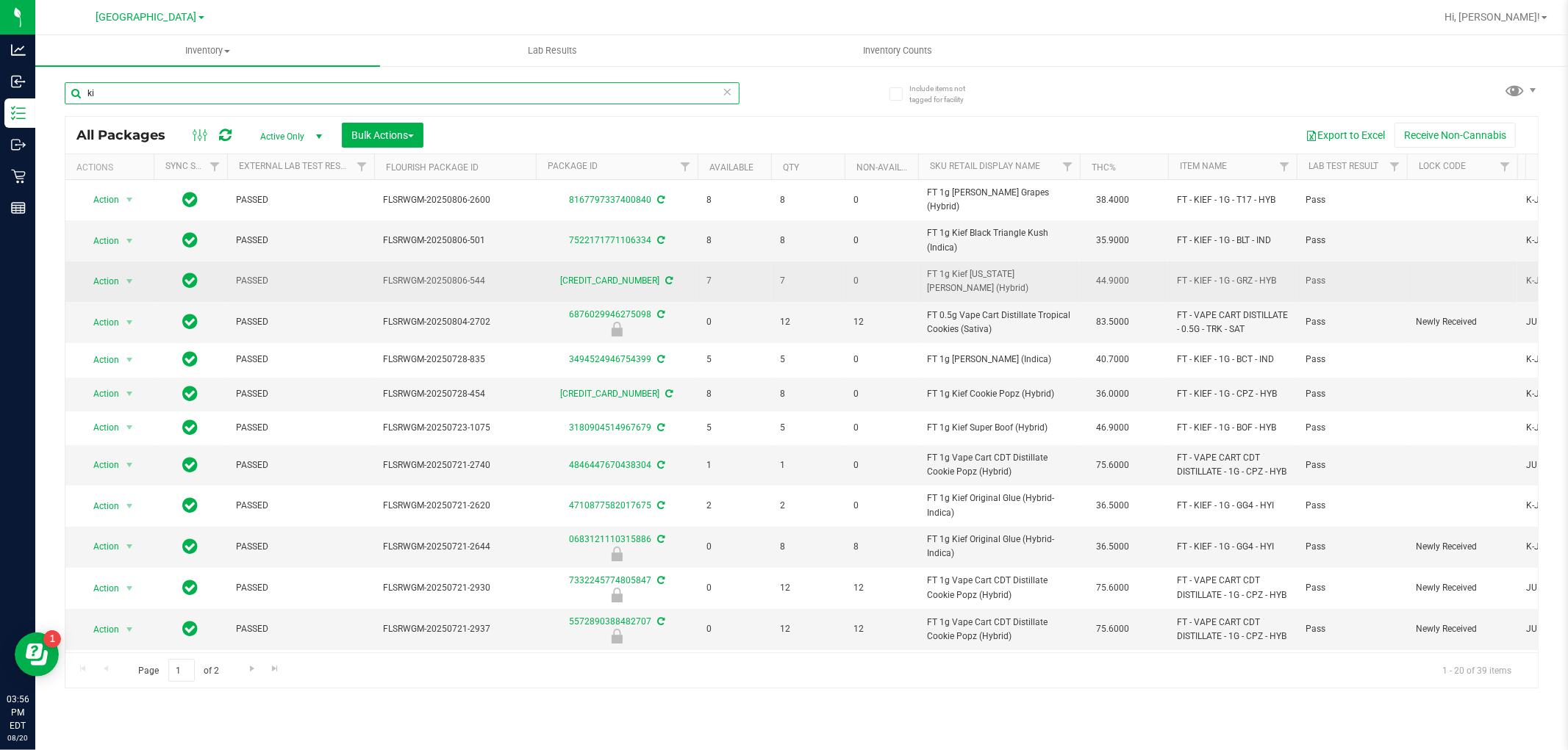
type input "k"
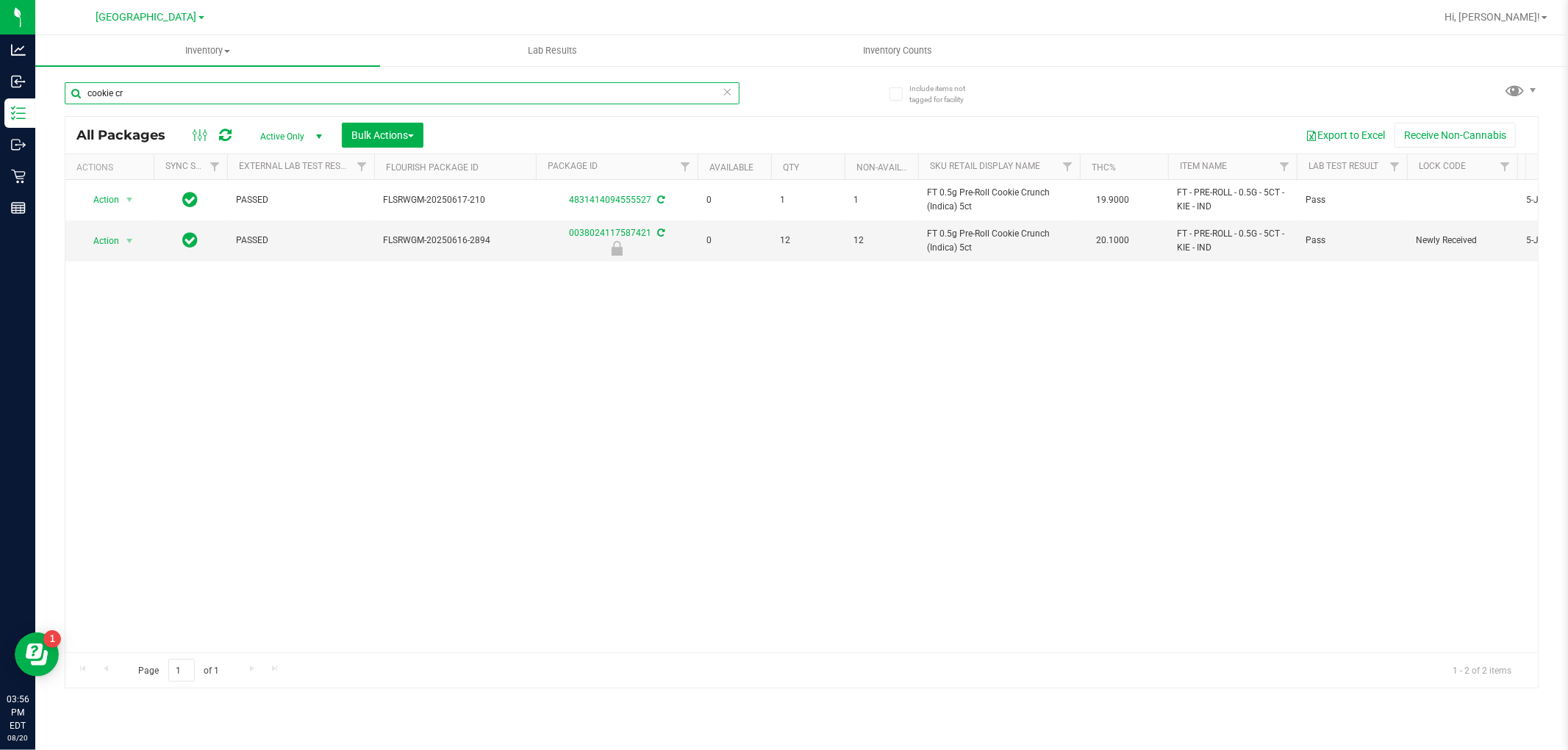
type input "cookie cr"
